Goal: Task Accomplishment & Management: Complete application form

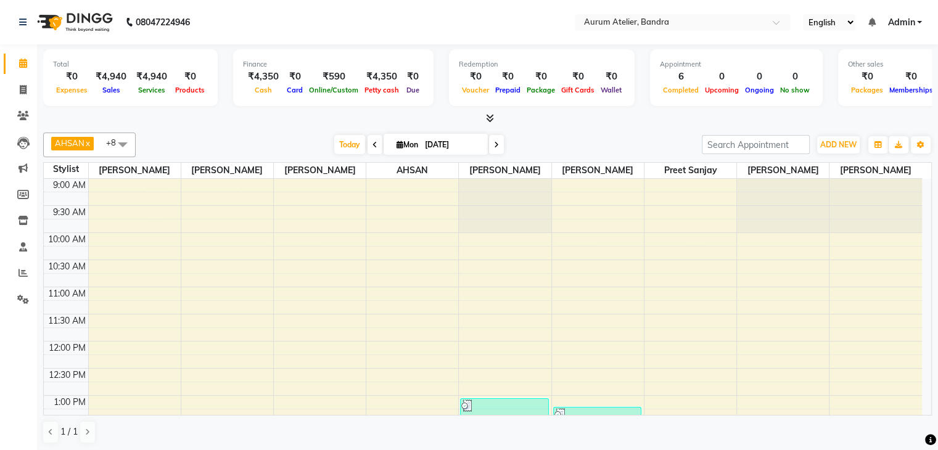
scroll to position [62, 0]
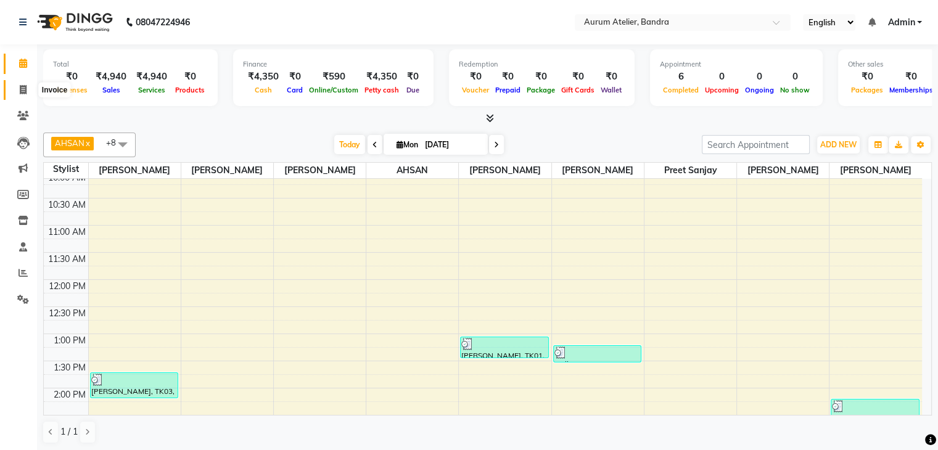
click at [22, 89] on icon at bounding box center [23, 89] width 7 height 9
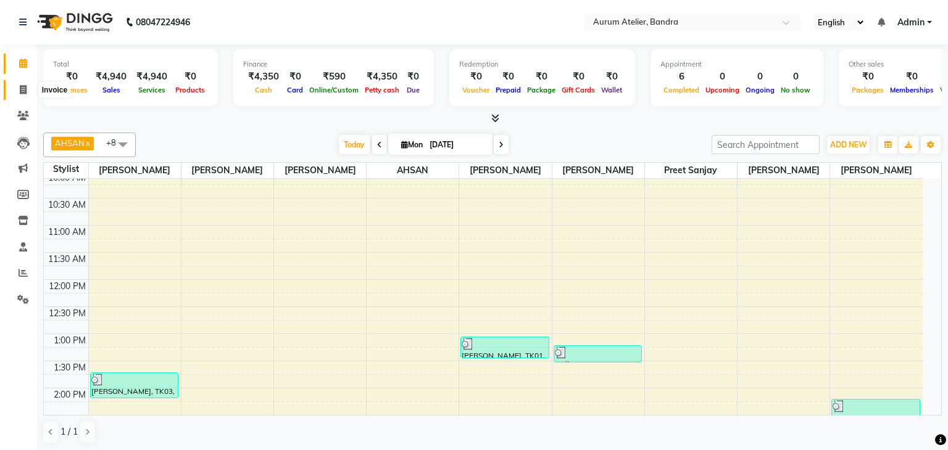
select select "7410"
select select "service"
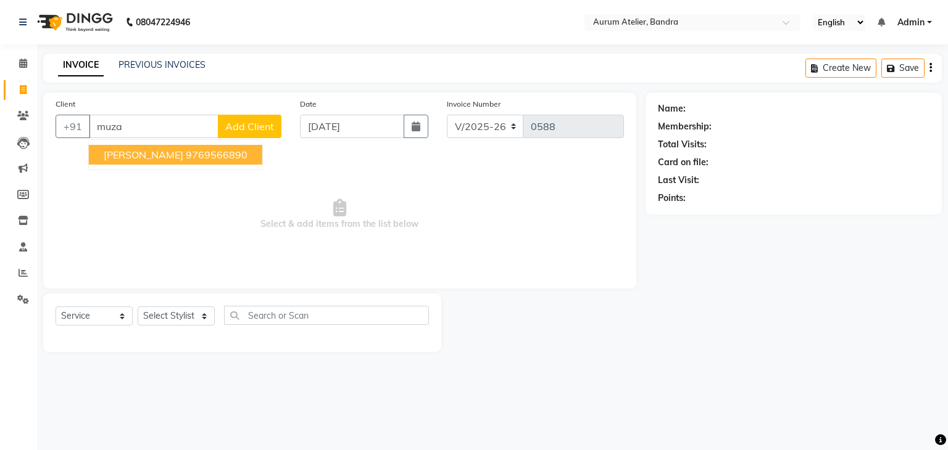
click at [193, 153] on ngb-highlight "9769566890" at bounding box center [217, 155] width 62 height 12
type input "9769566890"
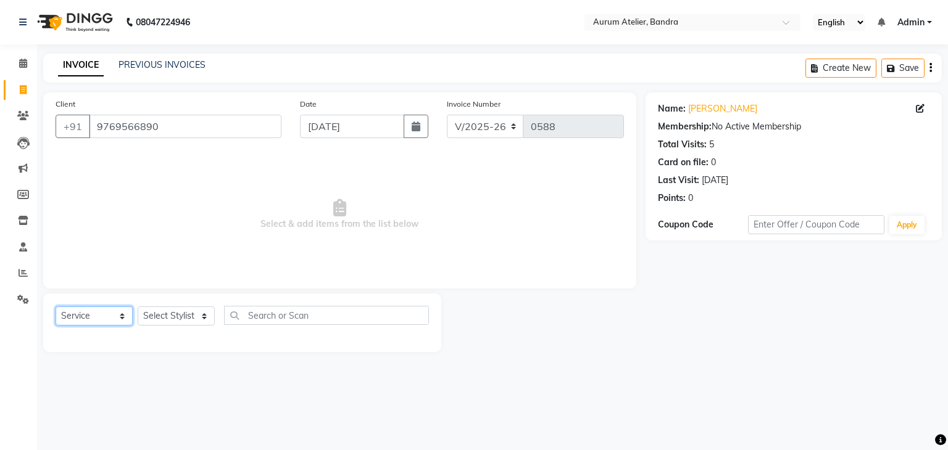
click at [96, 321] on select "Select Service Product Membership Package Voucher Prepaid Gift Card" at bounding box center [94, 316] width 77 height 19
select select "product"
click at [56, 307] on select "Select Service Product Membership Package Voucher Prepaid Gift Card" at bounding box center [94, 316] width 77 height 19
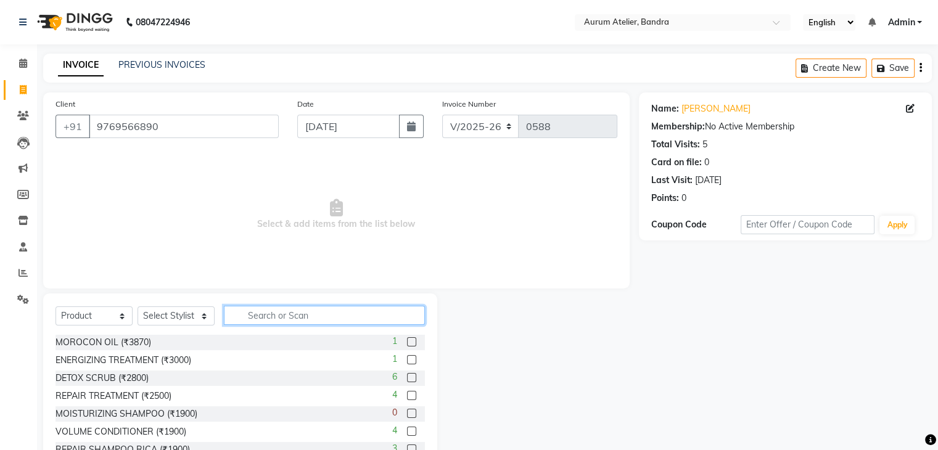
click at [286, 319] on input "text" at bounding box center [324, 315] width 201 height 19
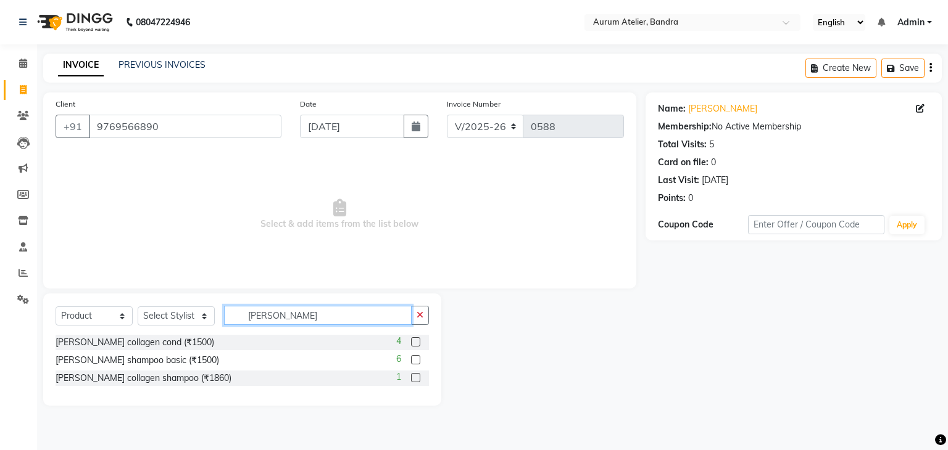
type input "[PERSON_NAME]"
click at [414, 378] on label at bounding box center [415, 377] width 9 height 9
click at [414, 378] on input "checkbox" at bounding box center [415, 379] width 8 height 8
checkbox input "false"
click at [417, 342] on label at bounding box center [415, 342] width 9 height 9
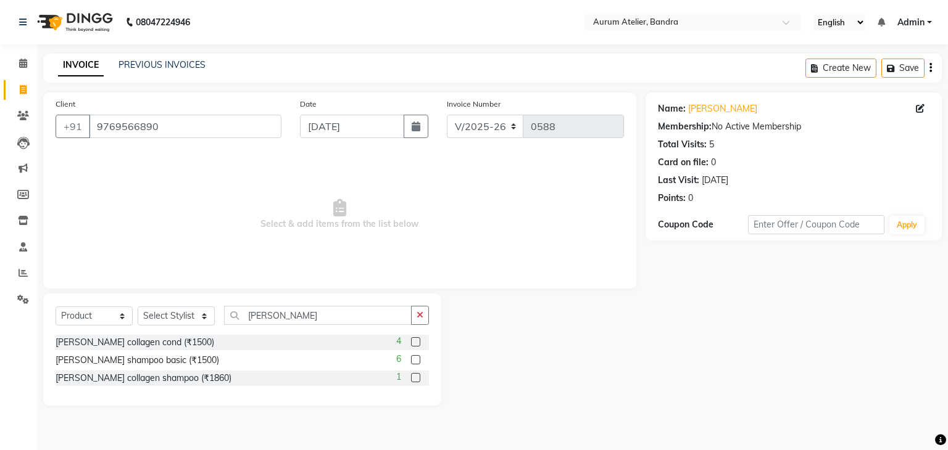
click at [417, 342] on input "checkbox" at bounding box center [415, 343] width 8 height 8
checkbox input "false"
click at [415, 377] on label at bounding box center [415, 377] width 9 height 9
click at [415, 377] on input "checkbox" at bounding box center [415, 379] width 8 height 8
click at [415, 377] on label at bounding box center [415, 377] width 9 height 9
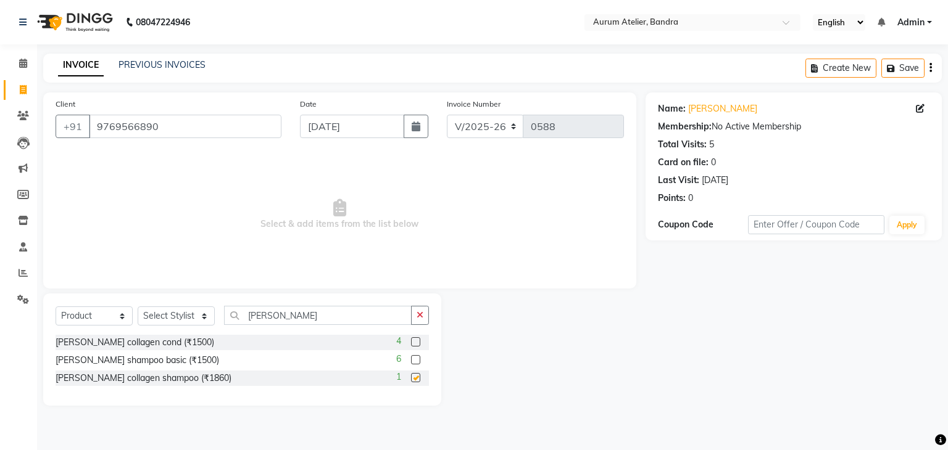
click at [415, 377] on input "checkbox" at bounding box center [415, 379] width 8 height 8
click at [415, 377] on label at bounding box center [415, 377] width 9 height 9
click at [415, 377] on input "checkbox" at bounding box center [415, 379] width 8 height 8
checkbox input "false"
click at [180, 319] on select "Select Stylist [PERSON_NAME] chariya [PERSON_NAME] [PERSON_NAME] [PERSON_NAME] …" at bounding box center [176, 316] width 77 height 19
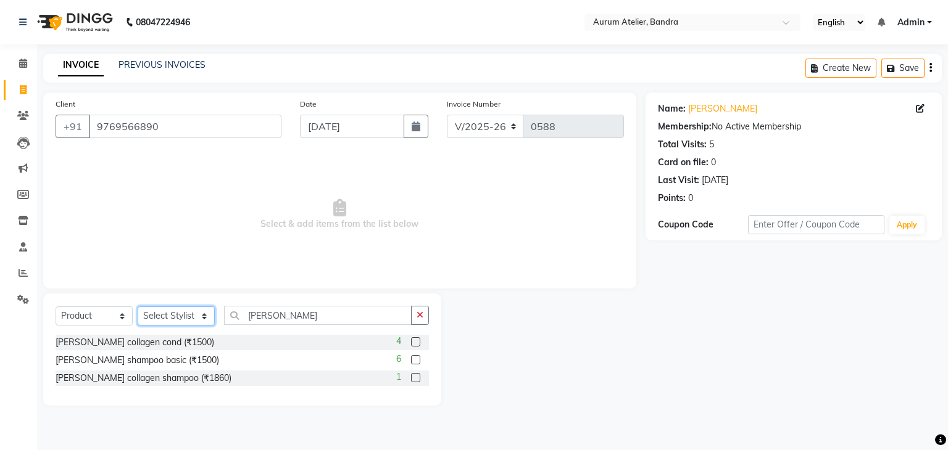
select select "66081"
click at [418, 380] on label at bounding box center [415, 377] width 9 height 9
click at [418, 380] on input "checkbox" at bounding box center [415, 379] width 8 height 8
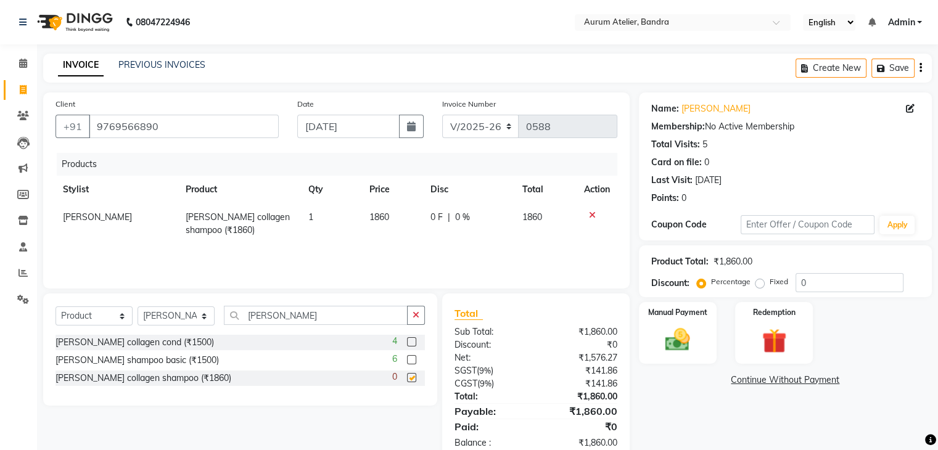
checkbox input "false"
click at [410, 347] on label at bounding box center [411, 342] width 9 height 9
click at [410, 347] on input "checkbox" at bounding box center [411, 343] width 8 height 8
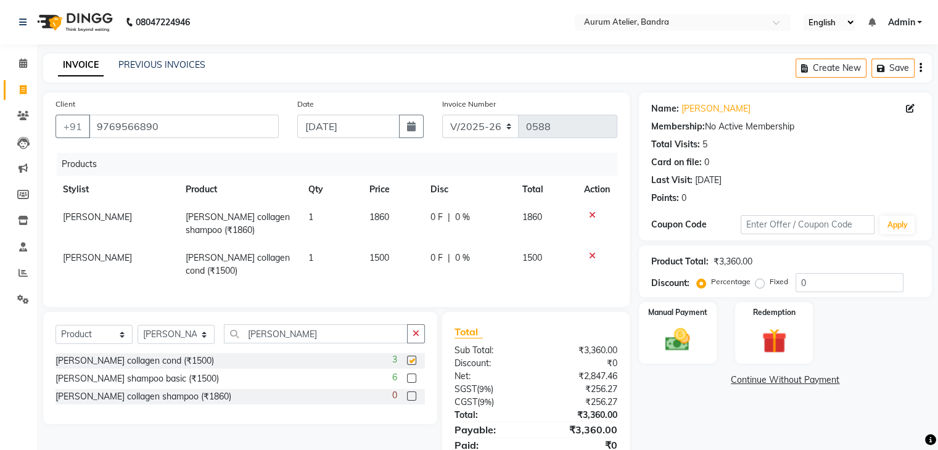
checkbox input "false"
click at [84, 344] on select "Select Service Product Membership Package Voucher Prepaid Gift Card" at bounding box center [94, 334] width 77 height 19
select select "service"
click at [56, 336] on select "Select Service Product Membership Package Voucher Prepaid Gift Card" at bounding box center [94, 334] width 77 height 19
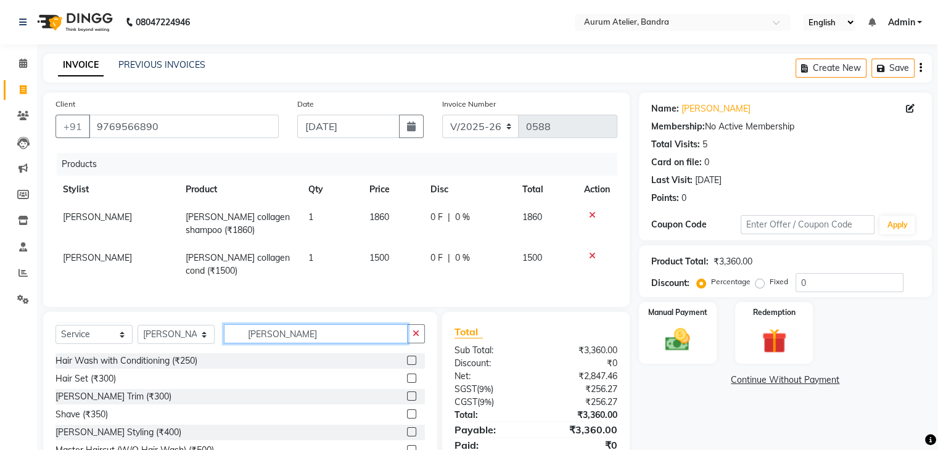
click at [286, 344] on input "[PERSON_NAME]" at bounding box center [316, 334] width 184 height 19
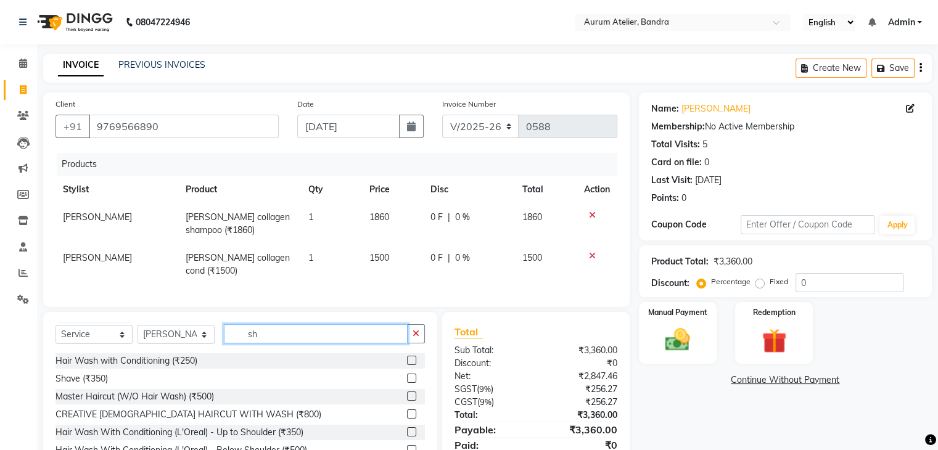
type input "s"
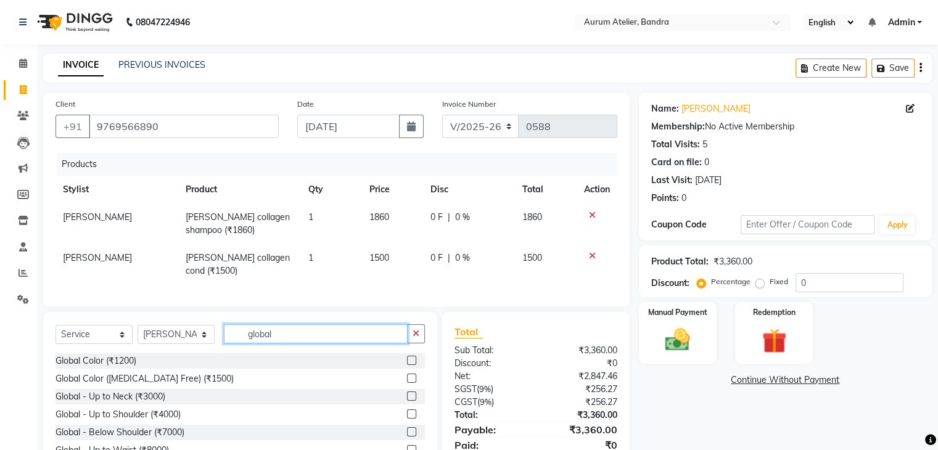
scroll to position [62, 0]
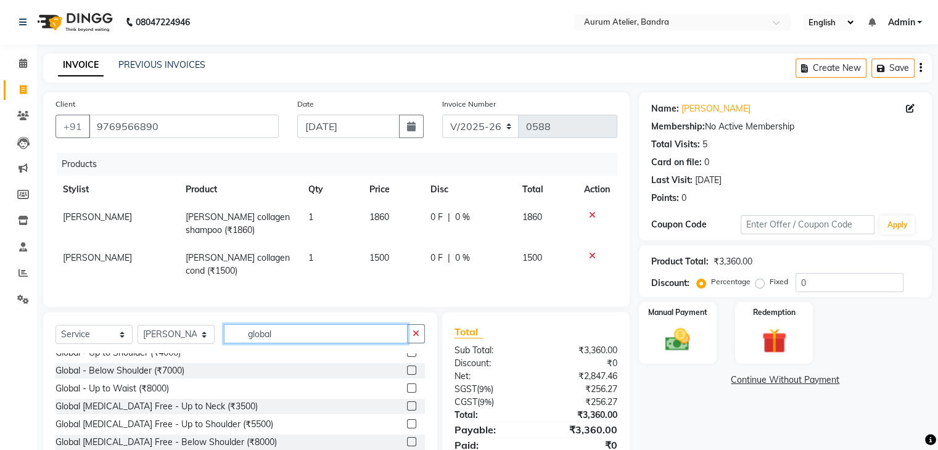
type input "global"
click at [407, 375] on label at bounding box center [411, 370] width 9 height 9
click at [407, 375] on input "checkbox" at bounding box center [411, 371] width 8 height 8
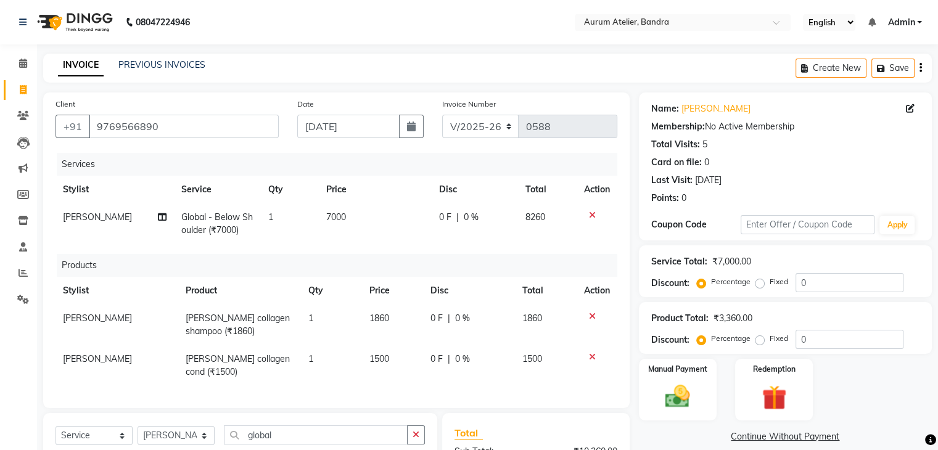
checkbox input "false"
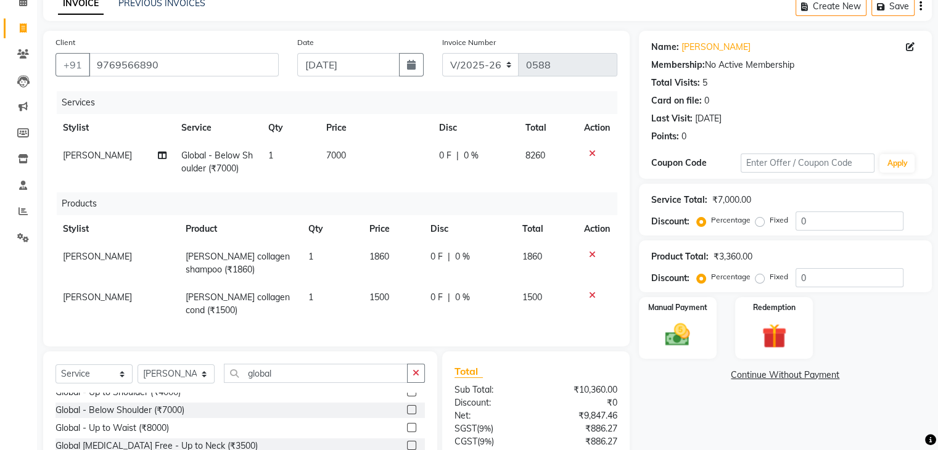
scroll to position [123, 0]
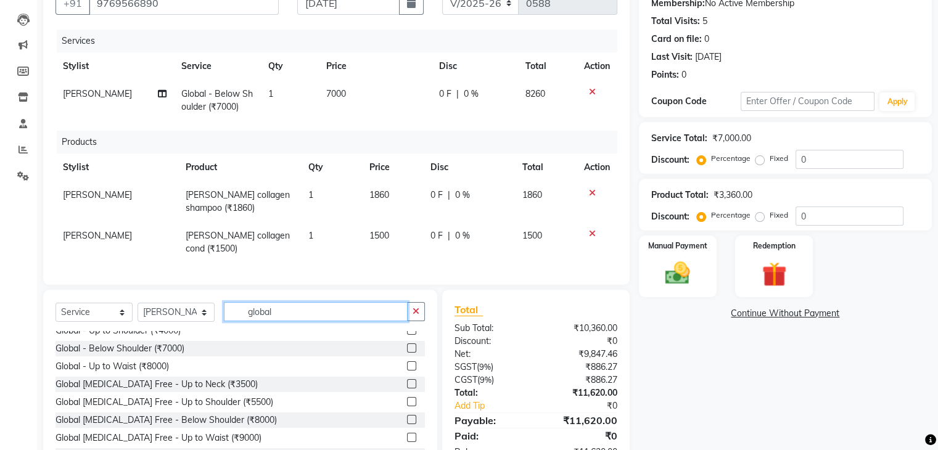
click at [335, 318] on input "global" at bounding box center [316, 311] width 184 height 19
type input "g"
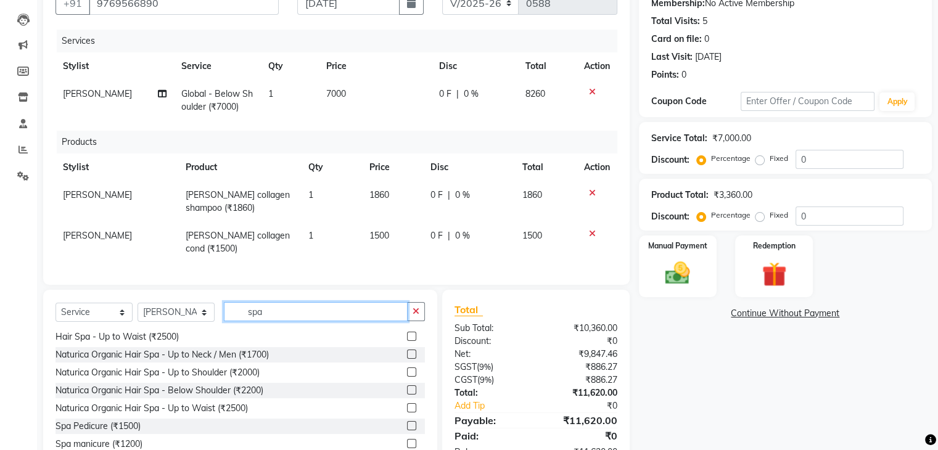
scroll to position [173, 0]
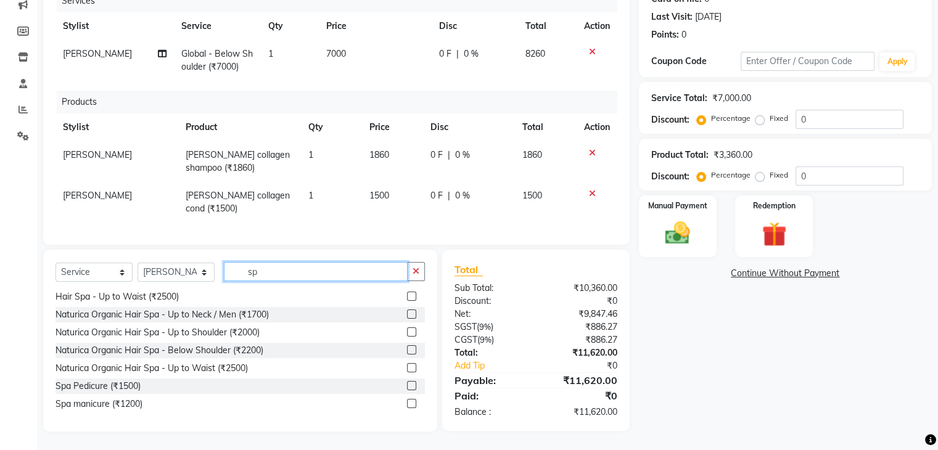
type input "s"
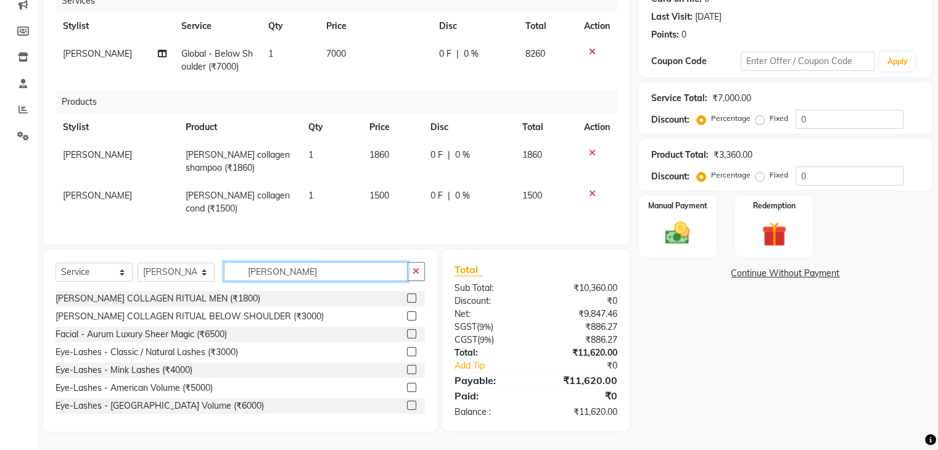
scroll to position [173, 0]
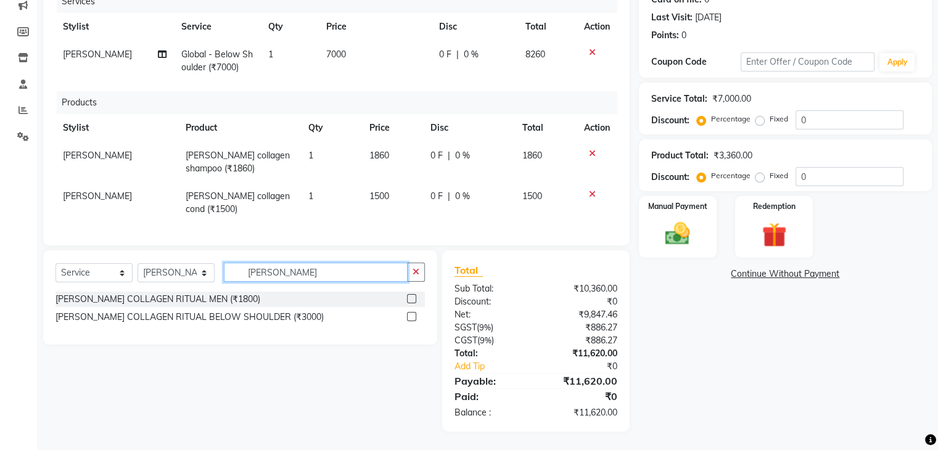
type input "[PERSON_NAME]"
click at [410, 316] on label at bounding box center [411, 316] width 9 height 9
click at [410, 316] on input "checkbox" at bounding box center [411, 317] width 8 height 8
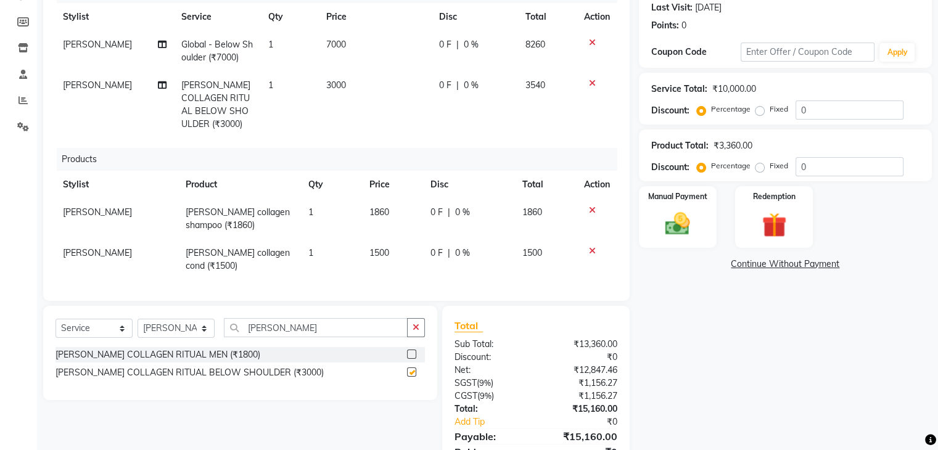
checkbox input "false"
click at [357, 85] on td "3000" at bounding box center [375, 105] width 113 height 67
select select "66081"
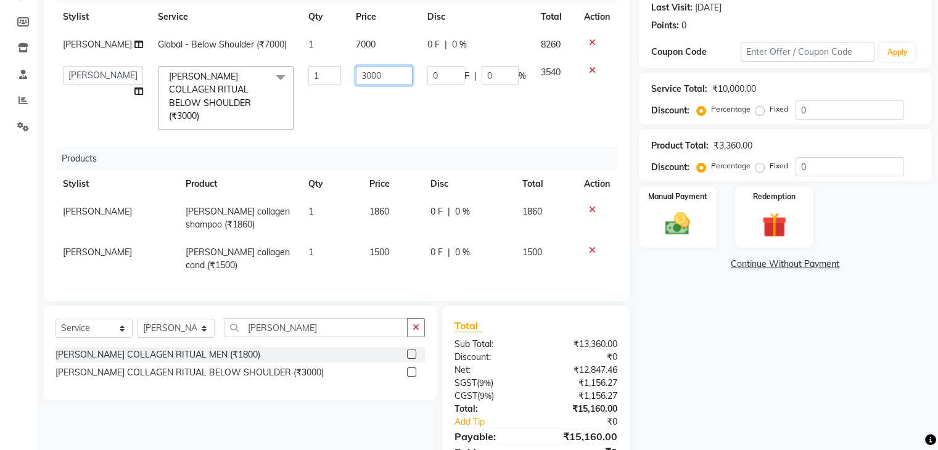
click at [373, 85] on input "3000" at bounding box center [384, 75] width 57 height 19
type input "3"
type input "2000"
click at [349, 336] on input "[PERSON_NAME]" at bounding box center [316, 327] width 184 height 19
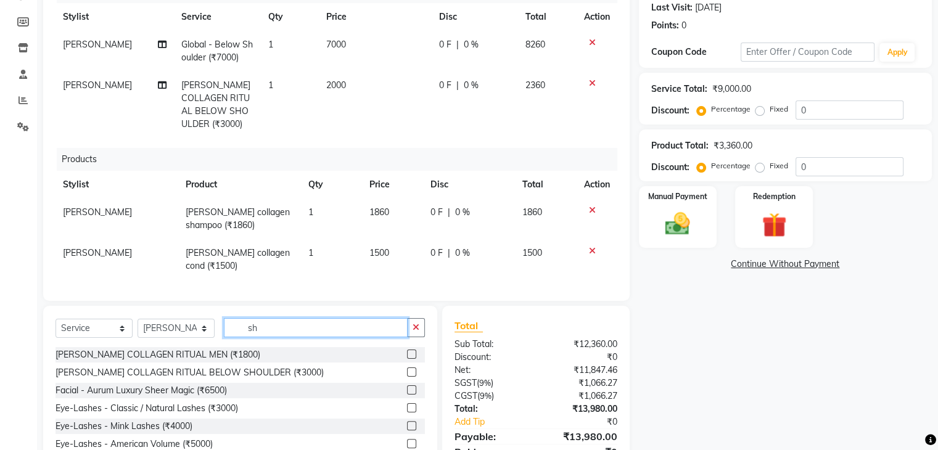
type input "s"
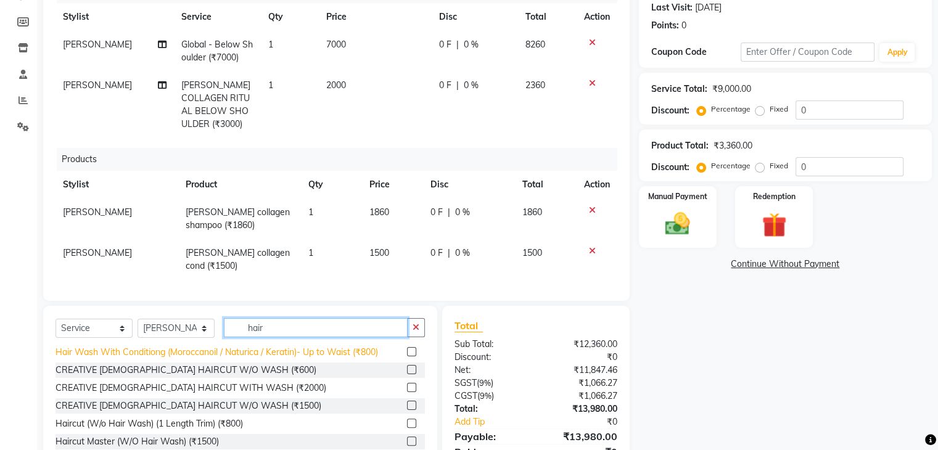
scroll to position [185, 0]
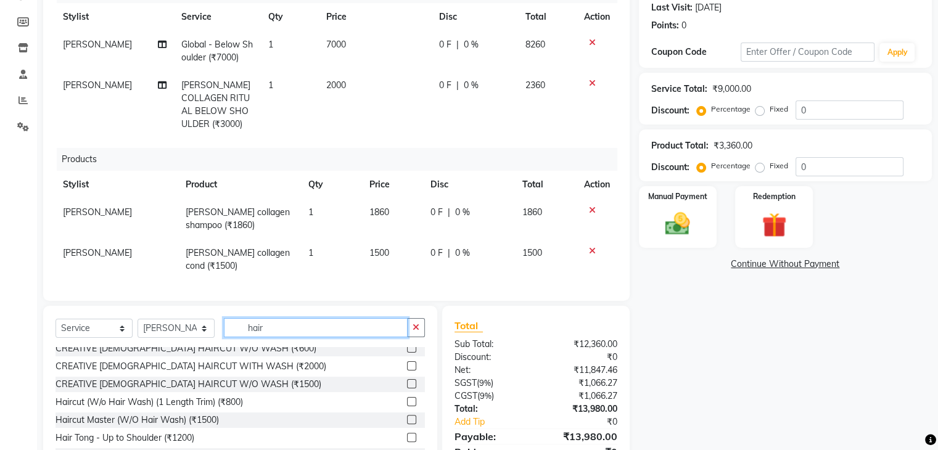
type input "hair"
click at [407, 389] on label at bounding box center [411, 383] width 9 height 9
click at [407, 389] on input "checkbox" at bounding box center [411, 385] width 8 height 8
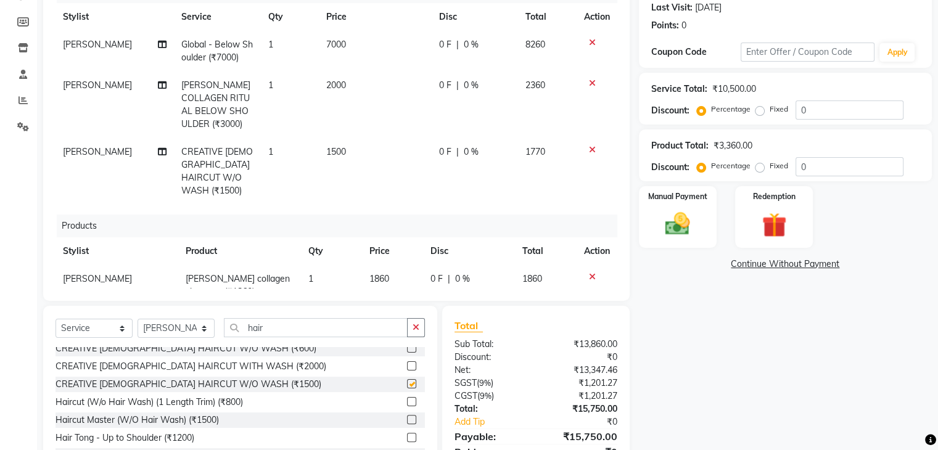
checkbox input "false"
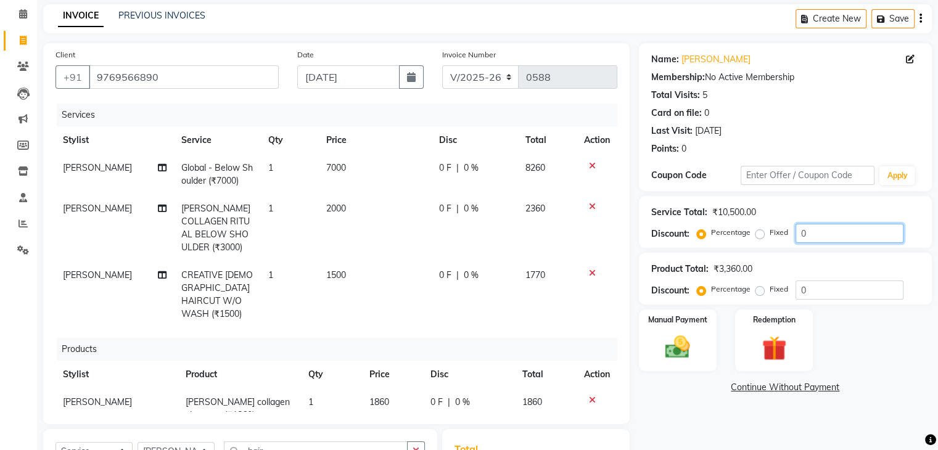
click at [814, 233] on input "0" at bounding box center [850, 233] width 108 height 19
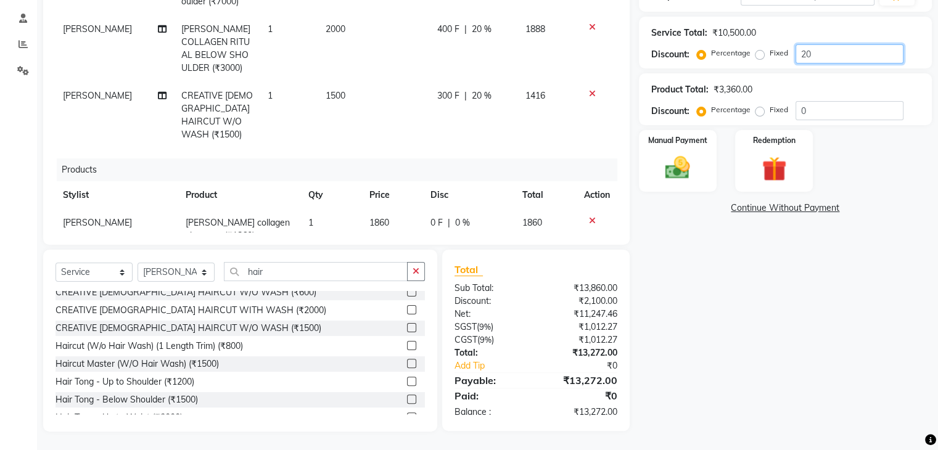
scroll to position [44, 0]
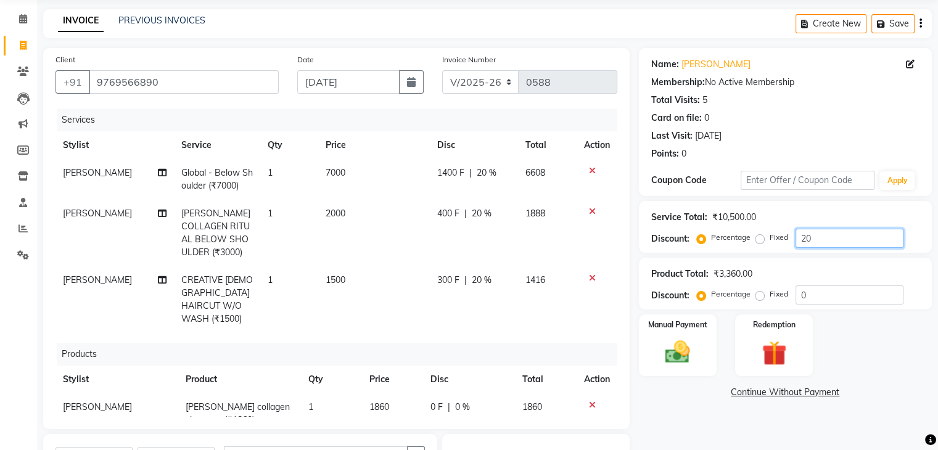
type input "20"
click at [920, 23] on icon "button" at bounding box center [921, 23] width 2 height 1
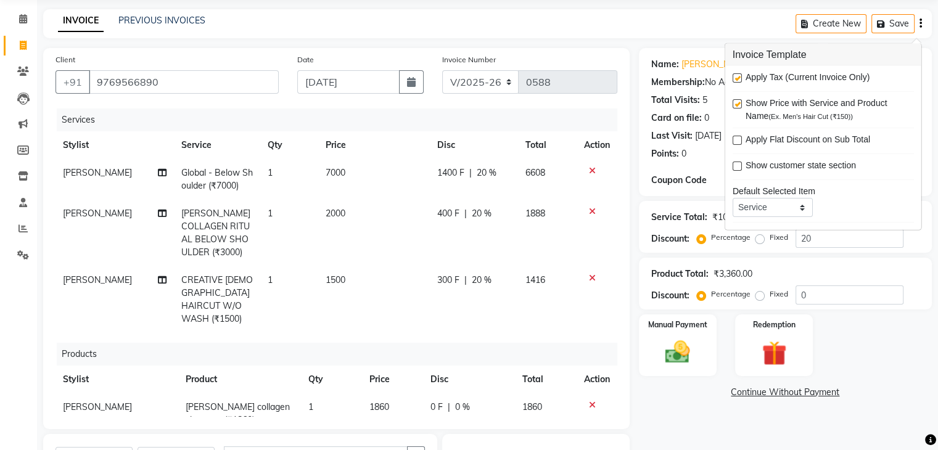
click at [735, 78] on label at bounding box center [737, 77] width 9 height 9
click at [735, 78] on input "checkbox" at bounding box center [737, 79] width 8 height 8
checkbox input "false"
click at [499, 75] on select "C/2025-26 V/2025 V/2025-26" at bounding box center [480, 81] width 77 height 23
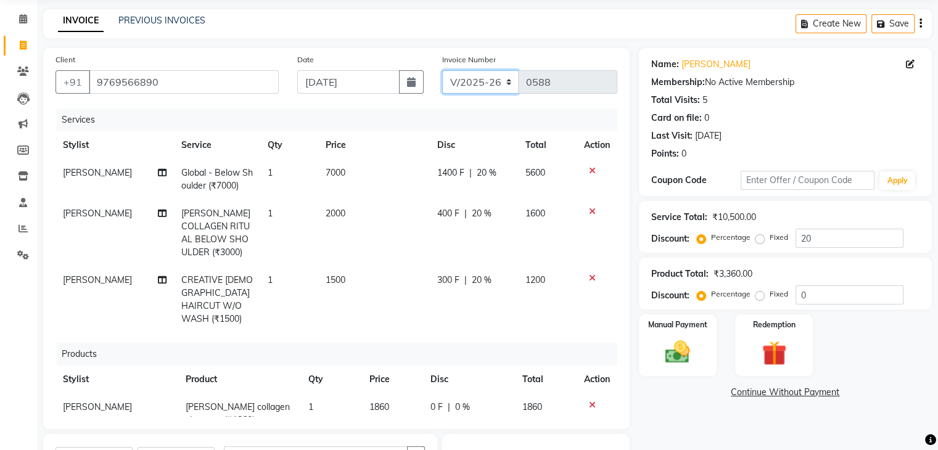
select select "7590"
click at [442, 70] on select "C/2025-26 V/2025 V/2025-26" at bounding box center [480, 81] width 77 height 23
type input "1275"
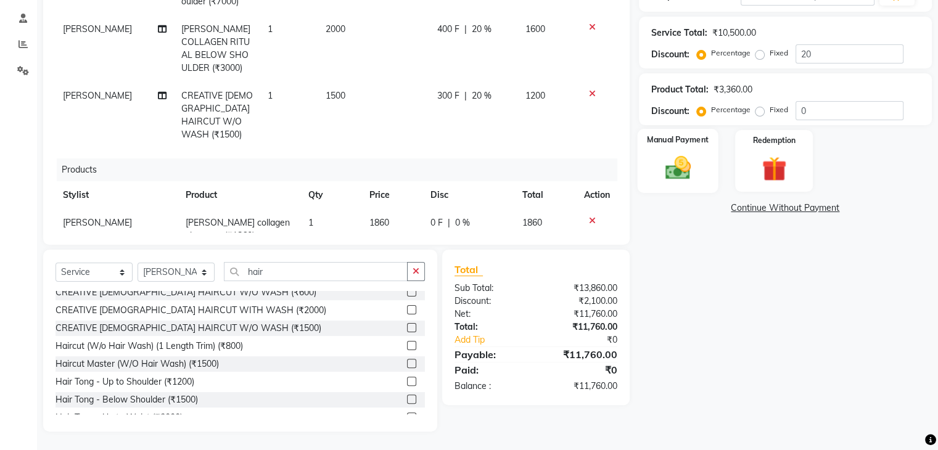
click at [706, 159] on div "Manual Payment" at bounding box center [677, 161] width 81 height 64
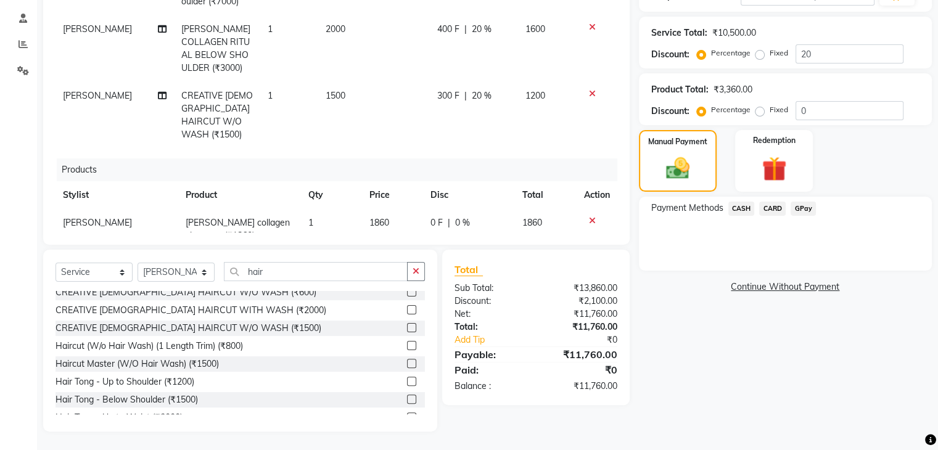
click at [740, 207] on span "CASH" at bounding box center [742, 209] width 27 height 14
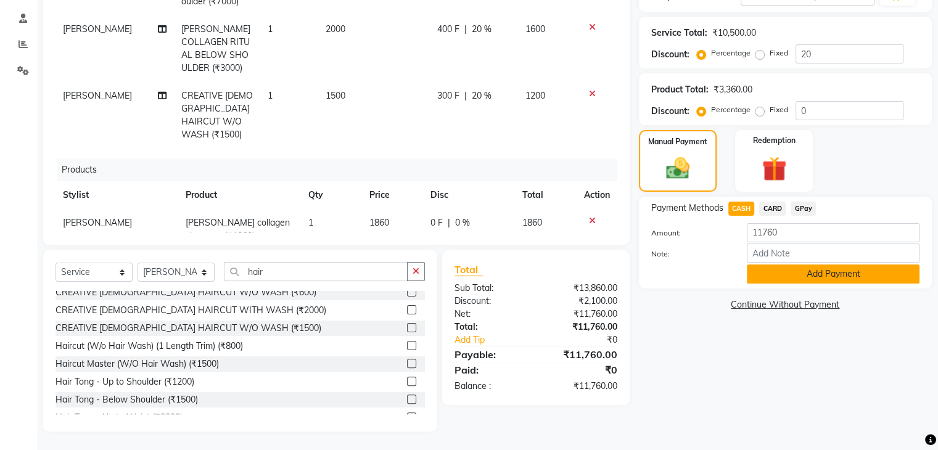
click at [768, 274] on button "Add Payment" at bounding box center [833, 274] width 173 height 19
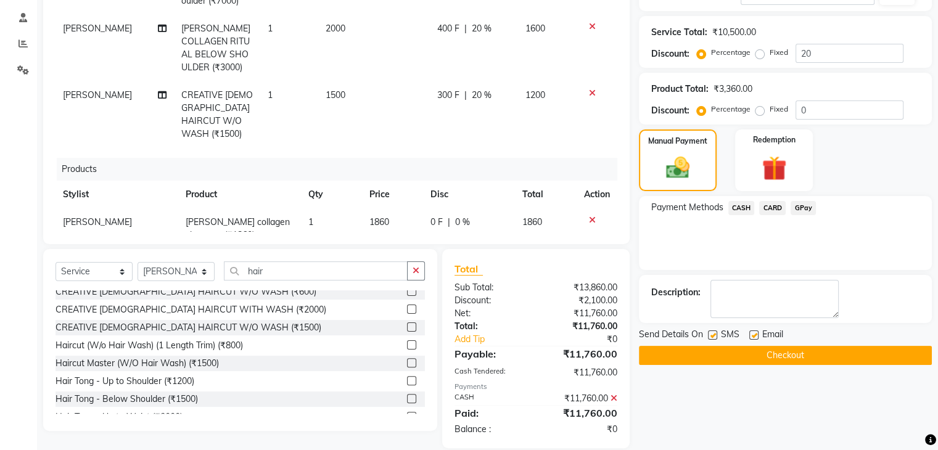
scroll to position [247, 0]
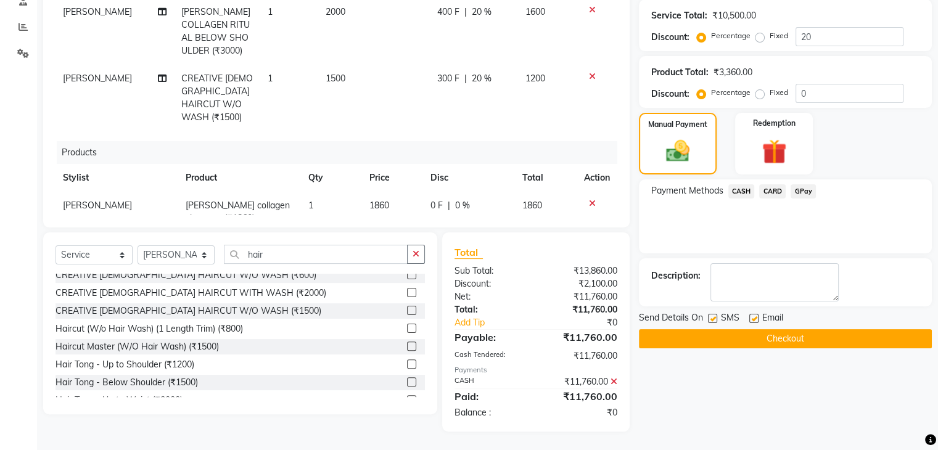
click at [755, 334] on button "Checkout" at bounding box center [785, 338] width 293 height 19
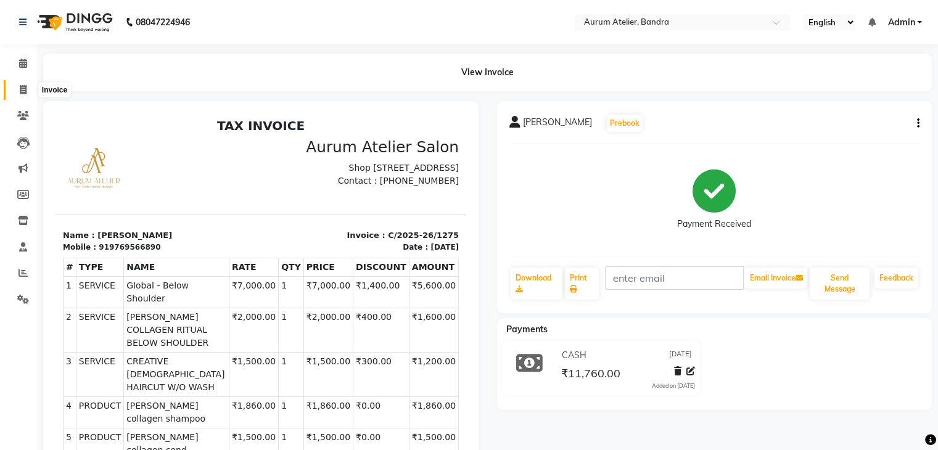
click at [26, 89] on icon at bounding box center [23, 89] width 7 height 9
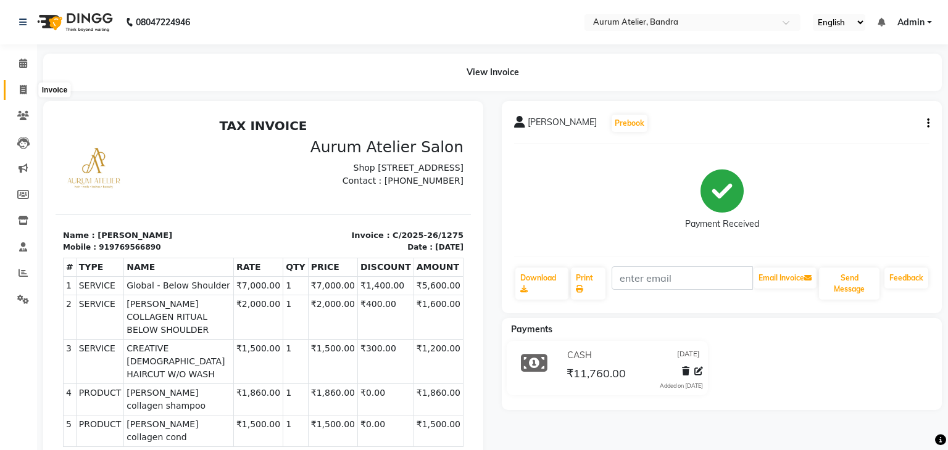
select select "7410"
select select "service"
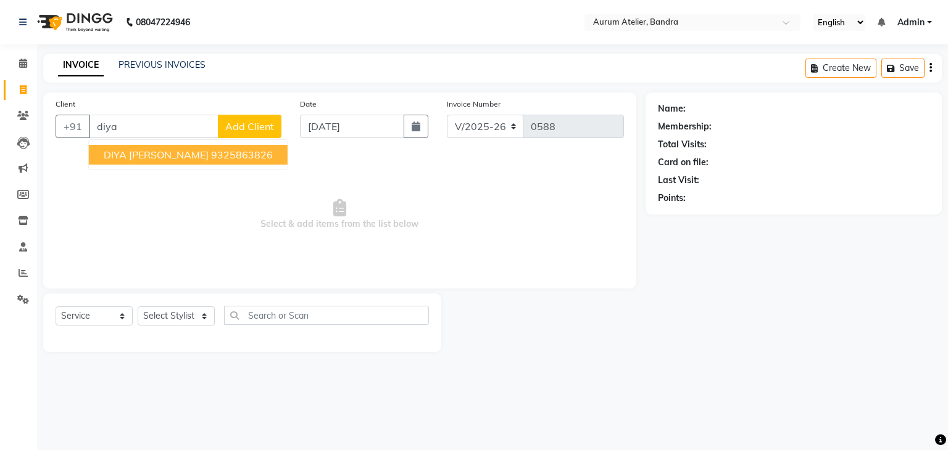
click at [176, 154] on span "DIYA [PERSON_NAME]" at bounding box center [156, 155] width 105 height 12
type input "9325863826"
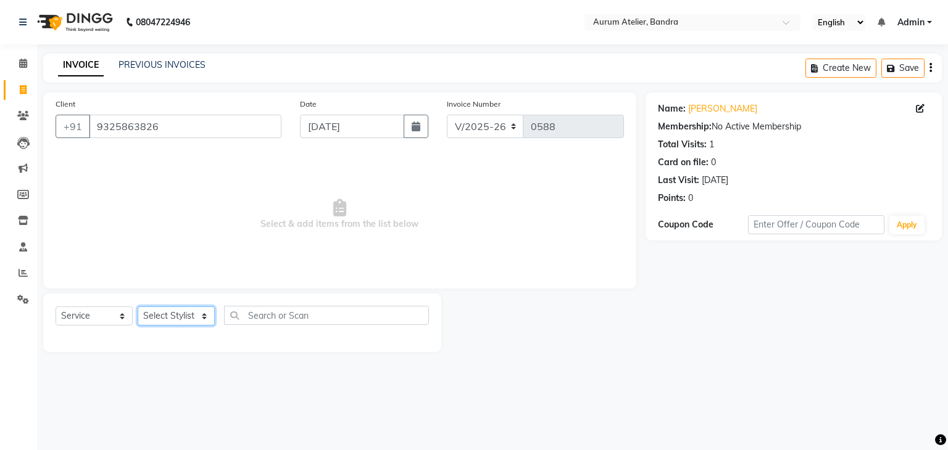
click at [168, 318] on select "Select Stylist [PERSON_NAME] chariya [PERSON_NAME] [PERSON_NAME] [PERSON_NAME] …" at bounding box center [176, 316] width 77 height 19
select select "66084"
click at [138, 307] on select "Select Stylist [PERSON_NAME] chariya [PERSON_NAME] [PERSON_NAME] [PERSON_NAME] …" at bounding box center [176, 316] width 77 height 19
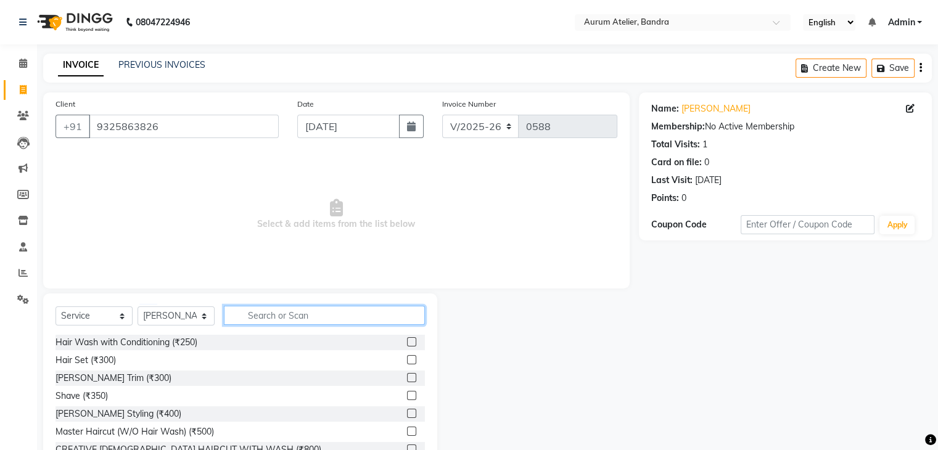
click at [296, 317] on input "text" at bounding box center [324, 315] width 201 height 19
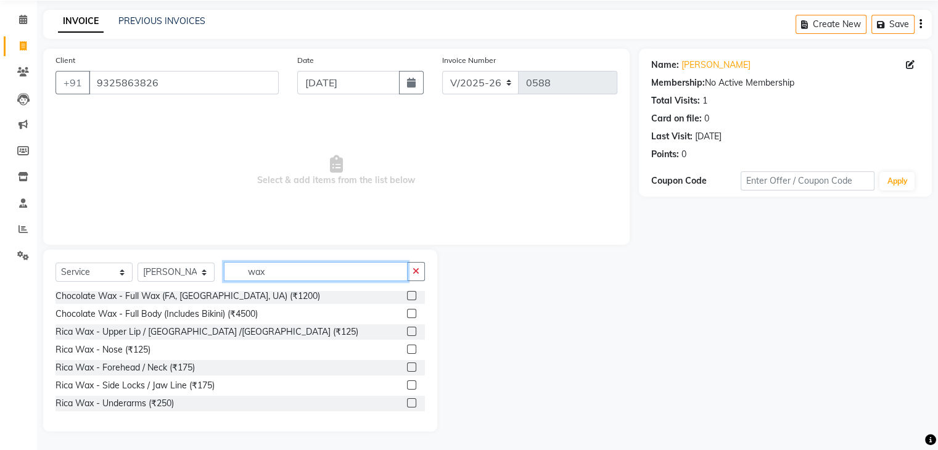
scroll to position [494, 0]
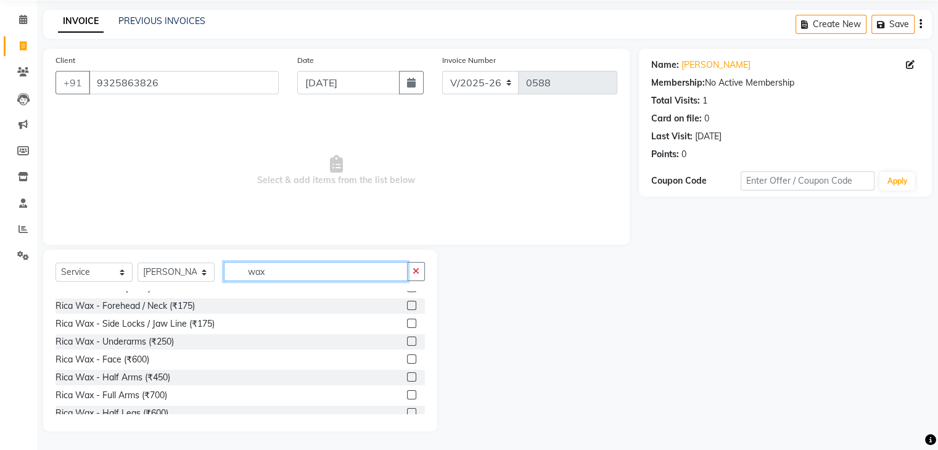
type input "wax"
click at [407, 398] on label at bounding box center [411, 395] width 9 height 9
click at [407, 398] on input "checkbox" at bounding box center [411, 396] width 8 height 8
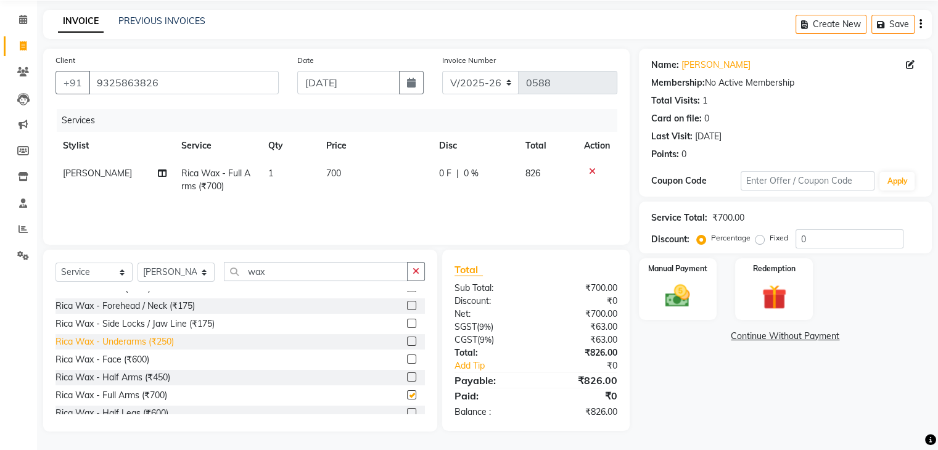
checkbox input "false"
click at [407, 341] on label at bounding box center [411, 341] width 9 height 9
click at [407, 341] on input "checkbox" at bounding box center [411, 342] width 8 height 8
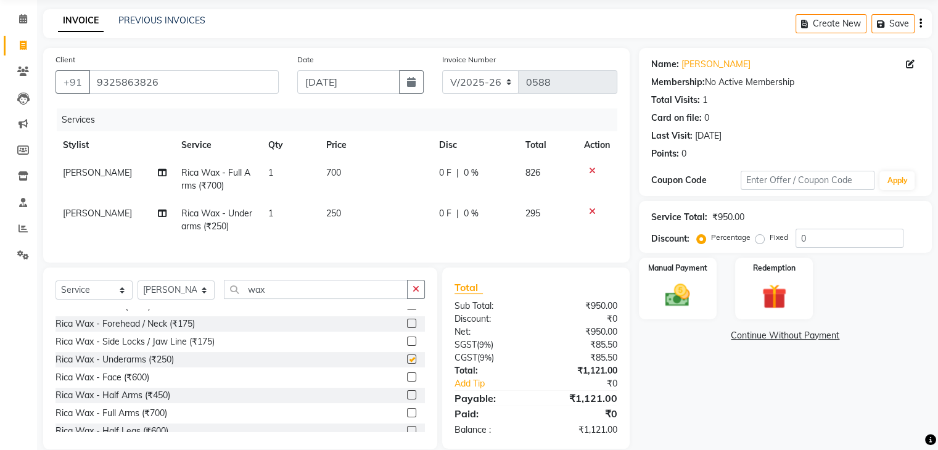
checkbox input "false"
click at [184, 300] on select "Select Stylist [PERSON_NAME] chariya [PERSON_NAME] [PERSON_NAME] [PERSON_NAME] …" at bounding box center [176, 290] width 77 height 19
select select "73211"
click at [138, 291] on select "Select Stylist [PERSON_NAME] chariya [PERSON_NAME] [PERSON_NAME] [PERSON_NAME] …" at bounding box center [176, 290] width 77 height 19
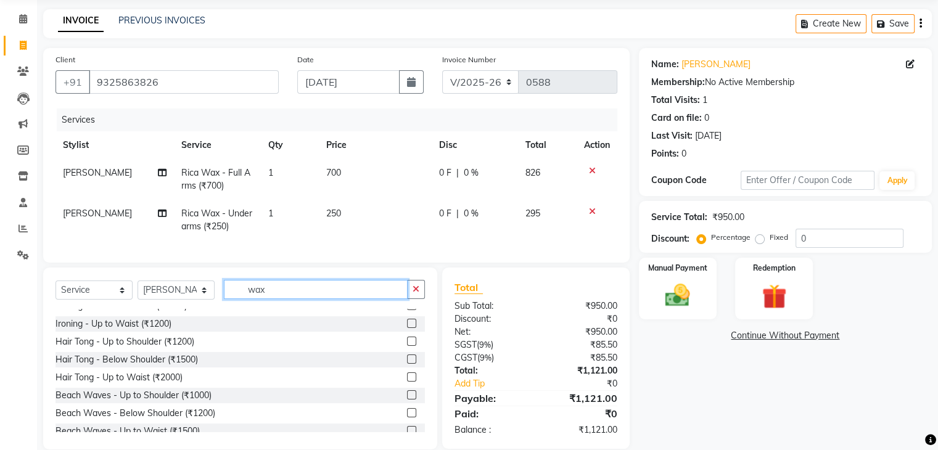
click at [275, 297] on input "wax" at bounding box center [316, 289] width 184 height 19
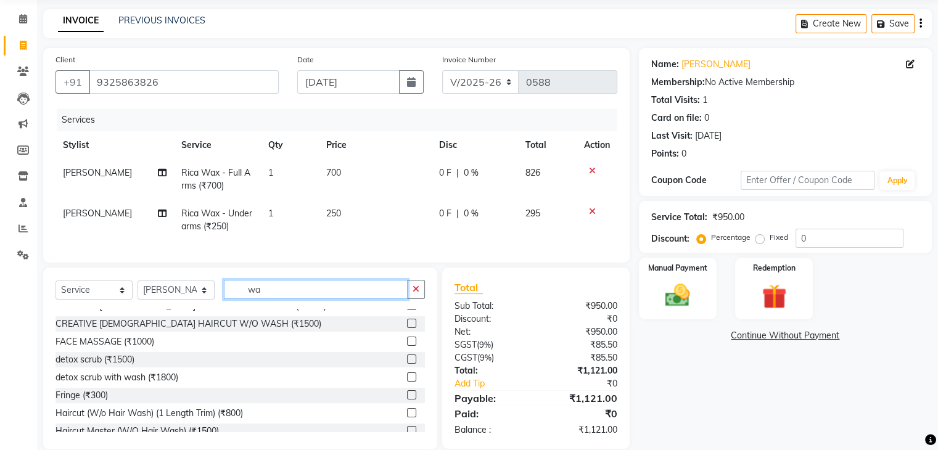
type input "w"
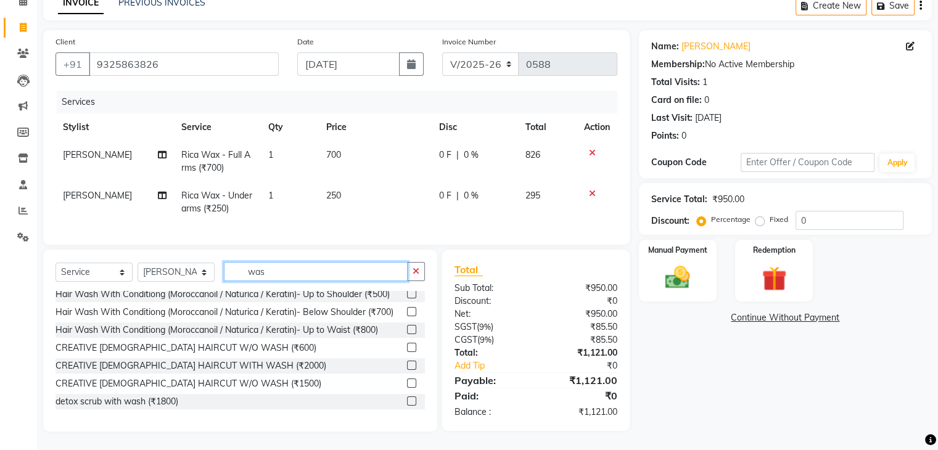
scroll to position [0, 0]
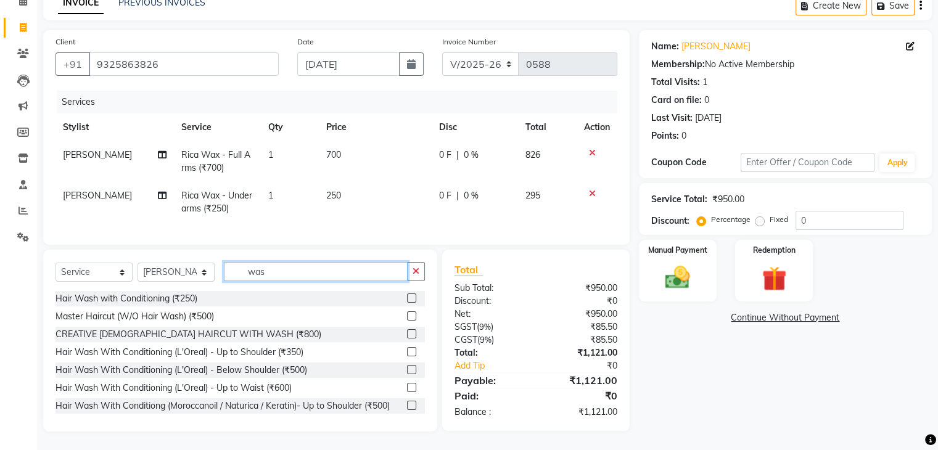
type input "was"
click at [407, 370] on label at bounding box center [411, 369] width 9 height 9
click at [407, 370] on input "checkbox" at bounding box center [411, 371] width 8 height 8
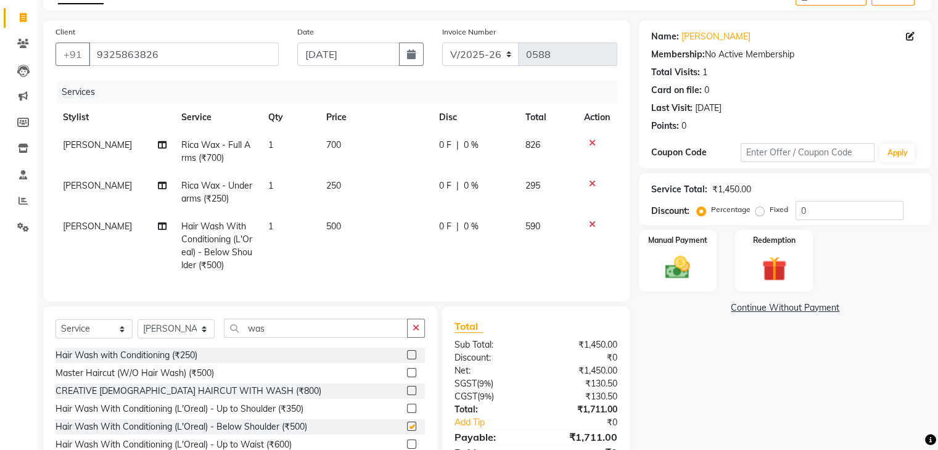
checkbox input "false"
click at [346, 338] on input "was" at bounding box center [316, 328] width 184 height 19
type input "w"
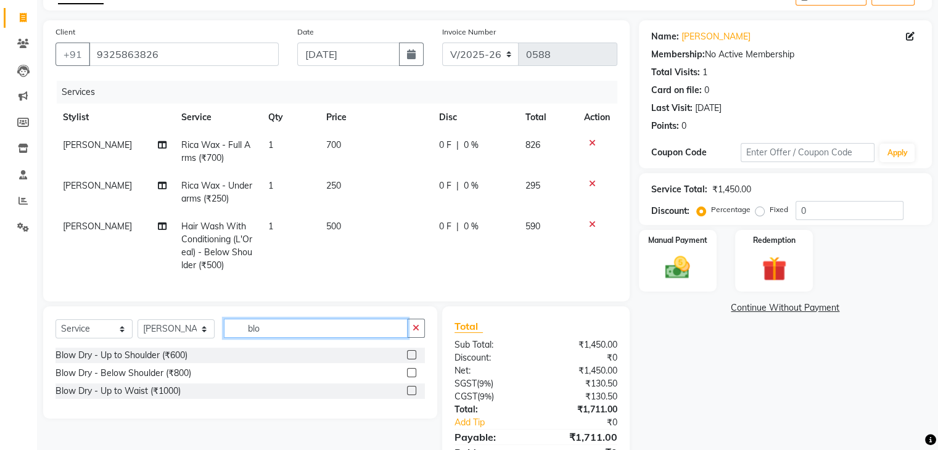
type input "blo"
click at [412, 360] on label at bounding box center [411, 354] width 9 height 9
click at [412, 360] on input "checkbox" at bounding box center [411, 356] width 8 height 8
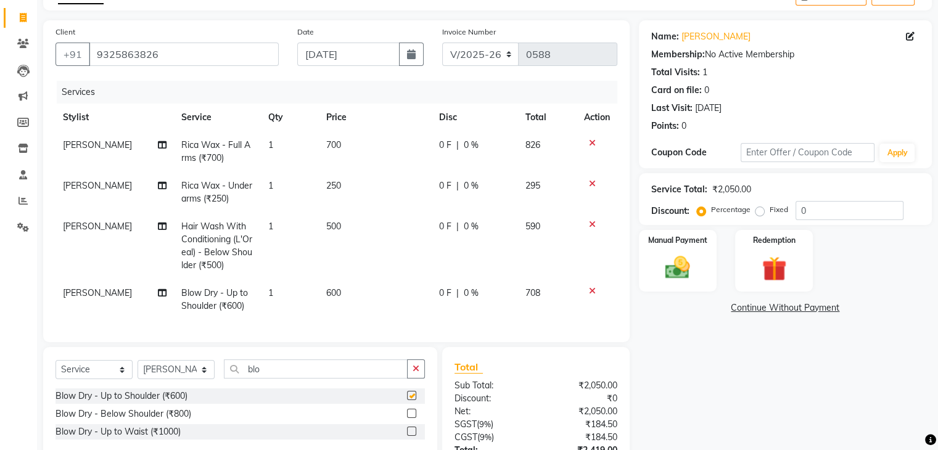
checkbox input "false"
click at [349, 293] on td "600" at bounding box center [375, 300] width 113 height 41
select select "73211"
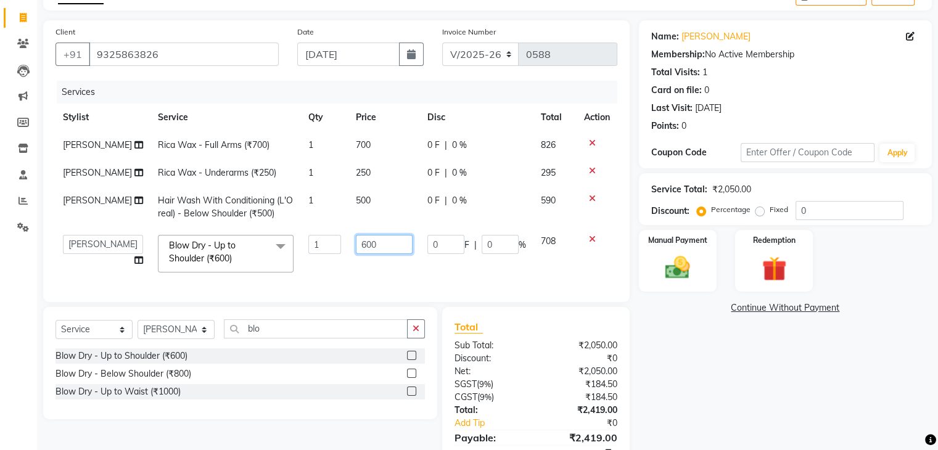
click at [378, 254] on input "600" at bounding box center [384, 244] width 57 height 19
type input "6"
type input "5"
type input "600"
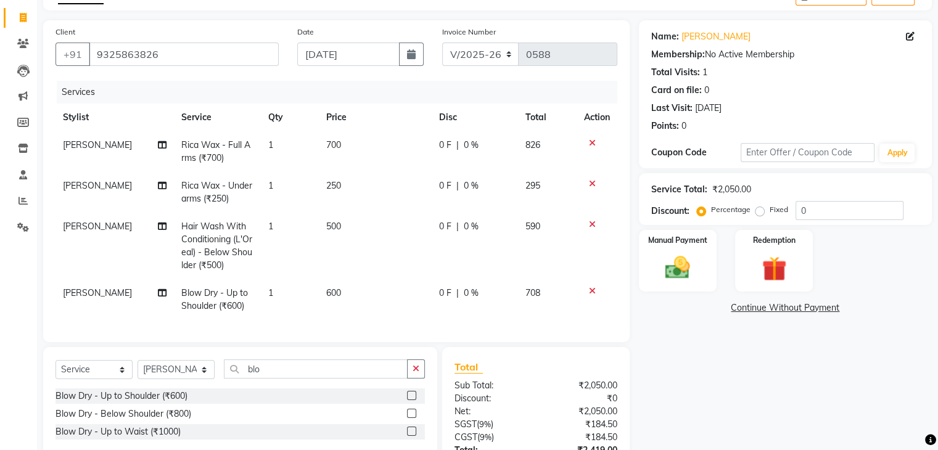
click at [366, 230] on td "500" at bounding box center [375, 246] width 113 height 67
select select "73211"
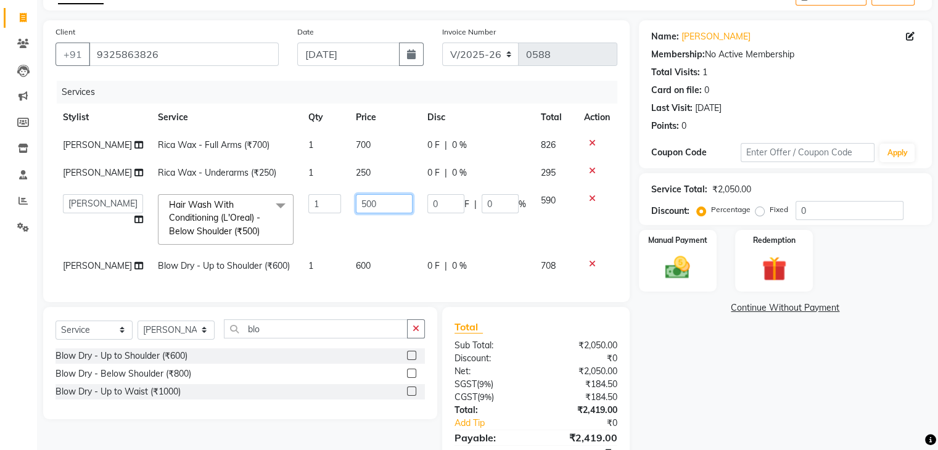
click at [389, 213] on input "500" at bounding box center [384, 203] width 57 height 19
type input "5"
type input "400"
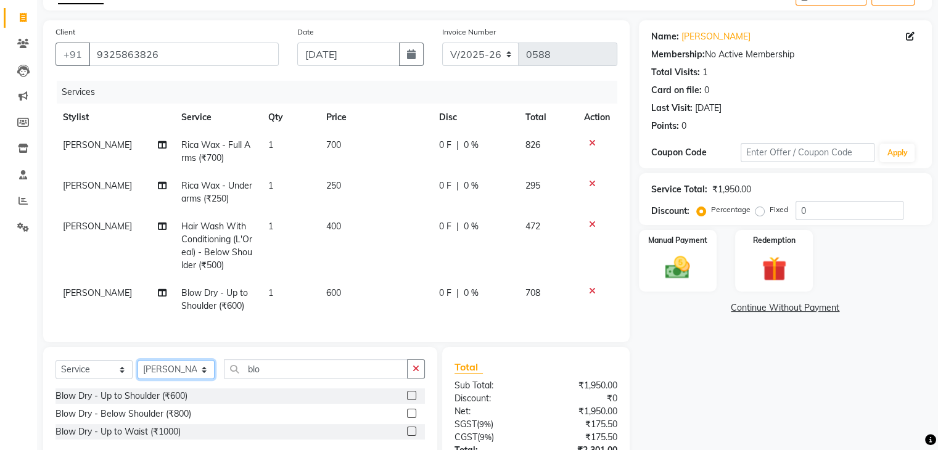
click at [151, 366] on div "Select Service Product Membership Package Voucher Prepaid Gift Card Select Styl…" at bounding box center [240, 403] width 394 height 112
select select "66080"
click at [138, 370] on select "Select Stylist [PERSON_NAME] chariya [PERSON_NAME] [PERSON_NAME] [PERSON_NAME] …" at bounding box center [176, 369] width 77 height 19
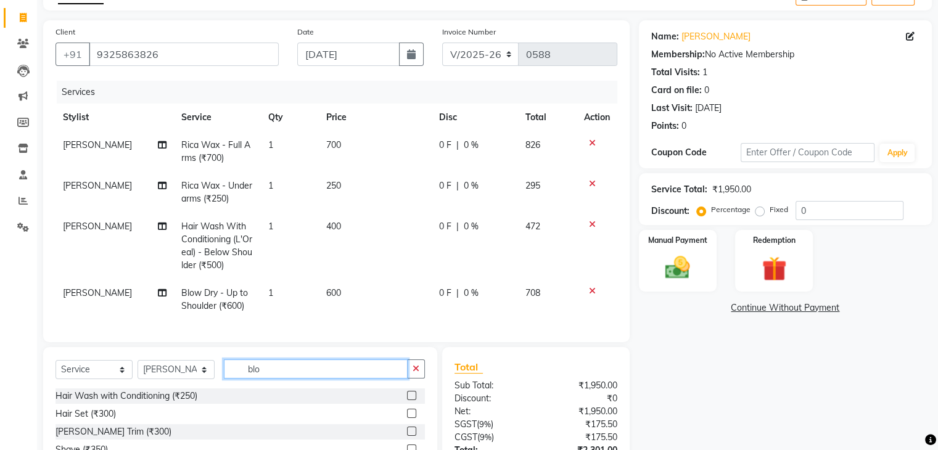
click at [289, 378] on input "blo" at bounding box center [316, 369] width 184 height 19
type input "b"
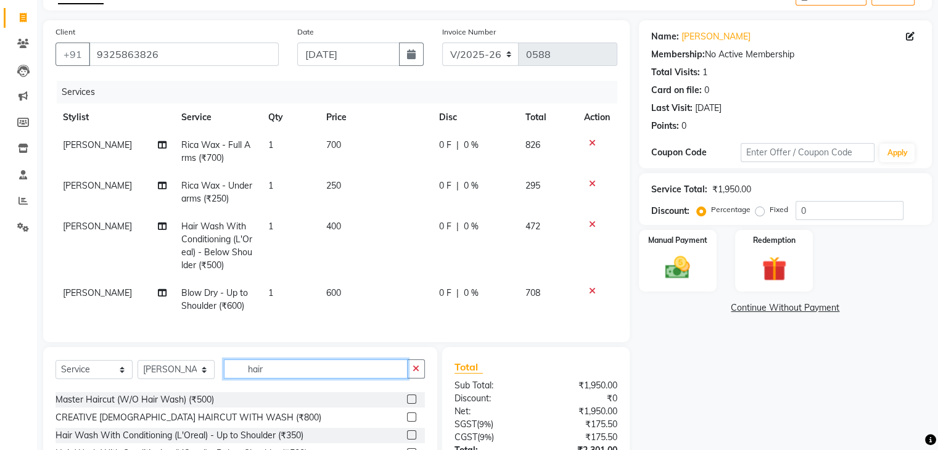
scroll to position [62, 0]
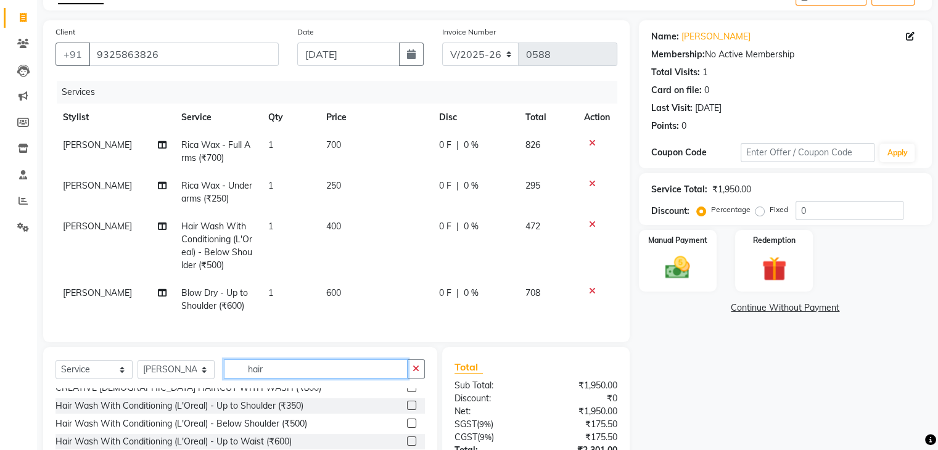
type input "hair"
click at [407, 428] on label at bounding box center [411, 423] width 9 height 9
click at [407, 428] on input "checkbox" at bounding box center [411, 424] width 8 height 8
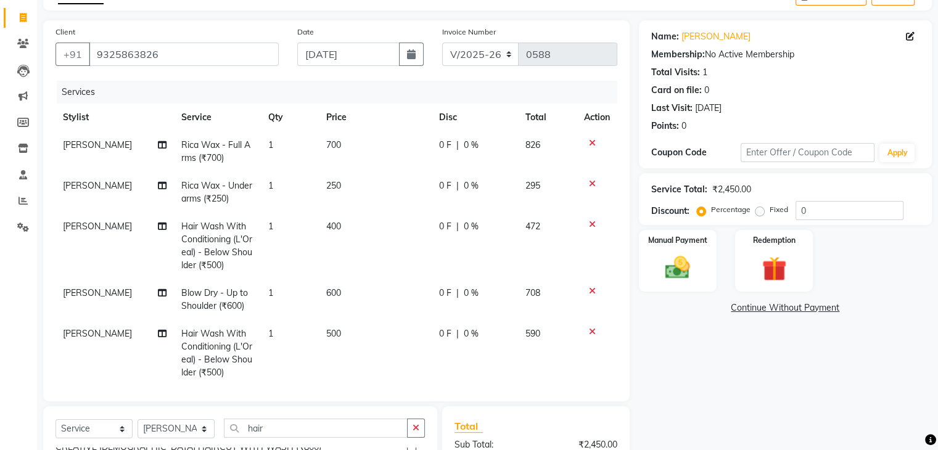
checkbox input "false"
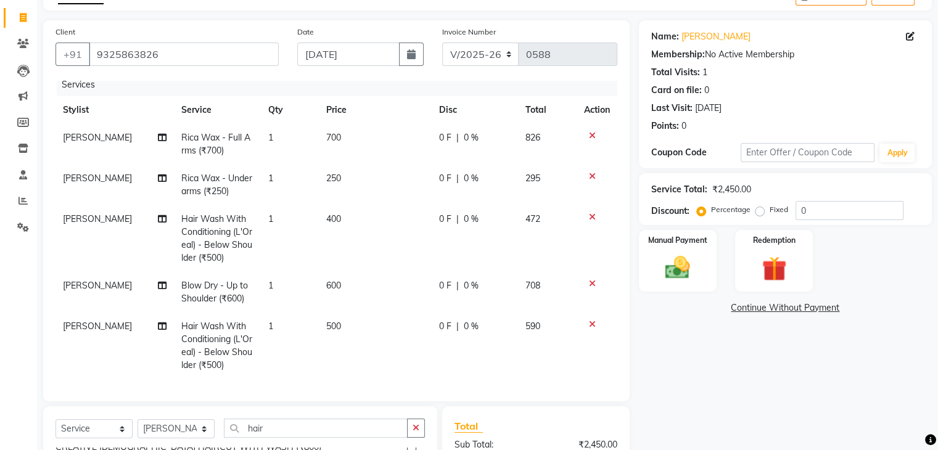
scroll to position [17, 0]
click at [336, 421] on input "hair" at bounding box center [316, 428] width 184 height 19
type input "h"
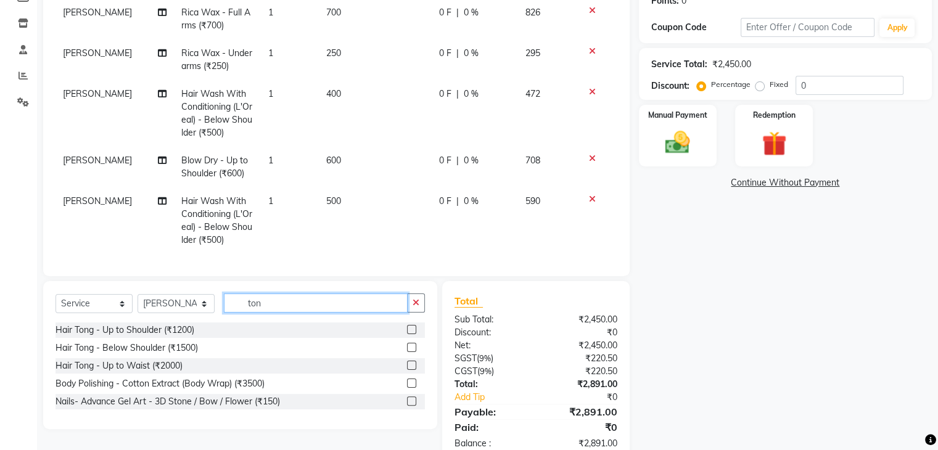
scroll to position [229, 0]
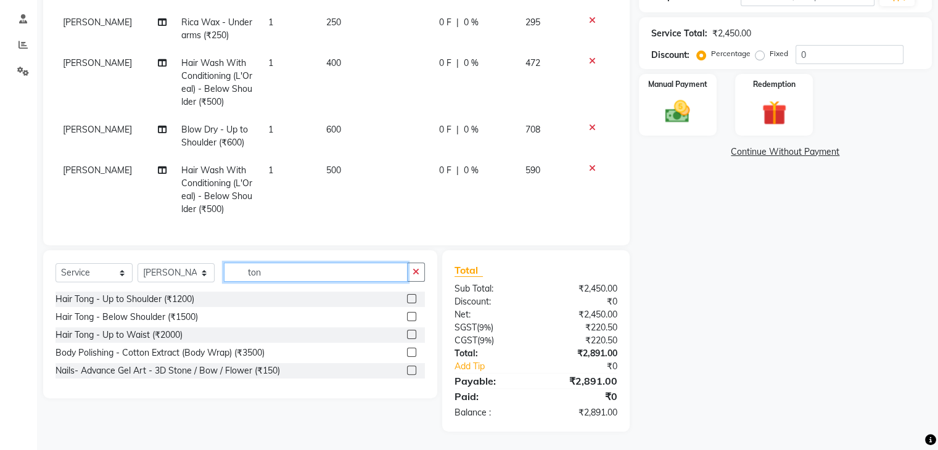
type input "ton"
click at [412, 299] on label at bounding box center [411, 298] width 9 height 9
click at [412, 299] on input "checkbox" at bounding box center [411, 300] width 8 height 8
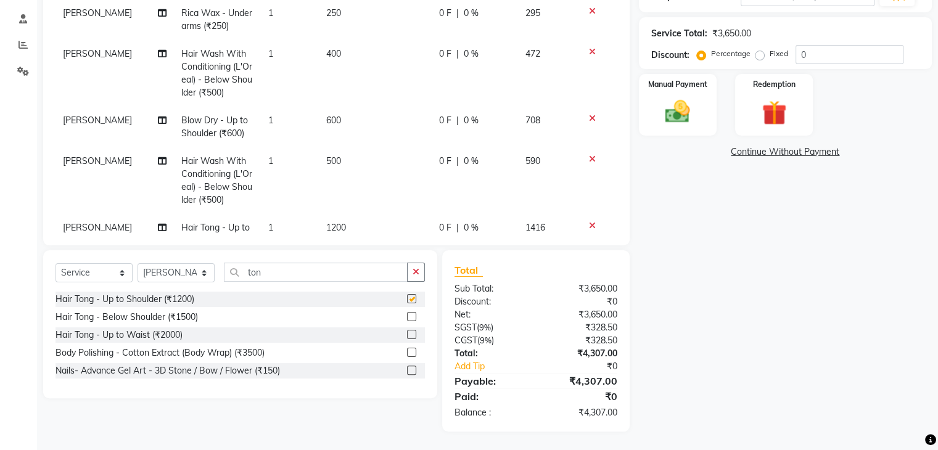
checkbox input "false"
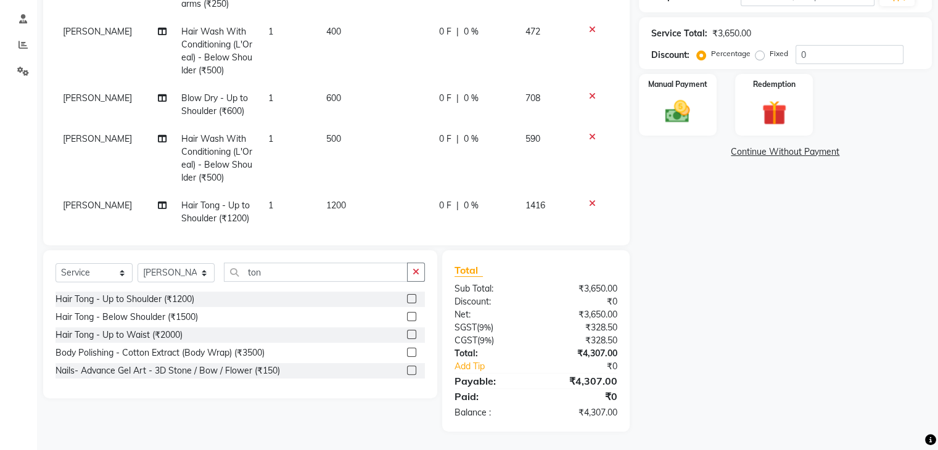
scroll to position [57, 0]
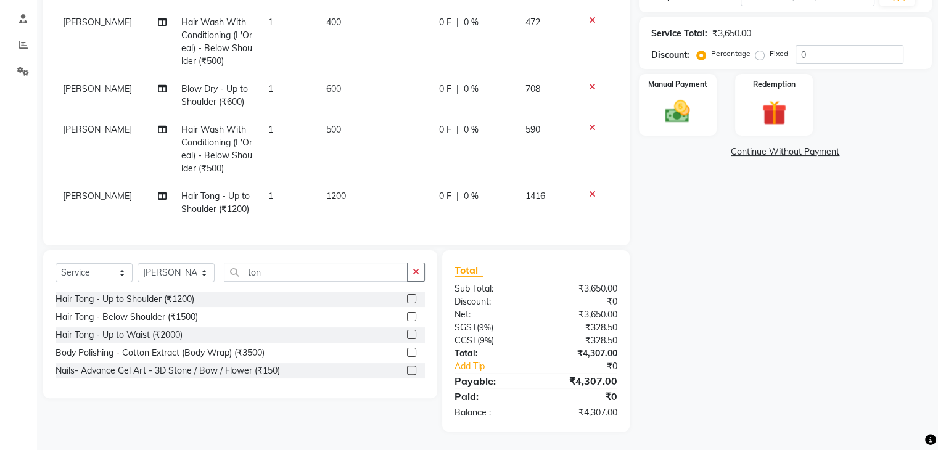
click at [350, 188] on td "1200" at bounding box center [375, 203] width 113 height 41
select select "66080"
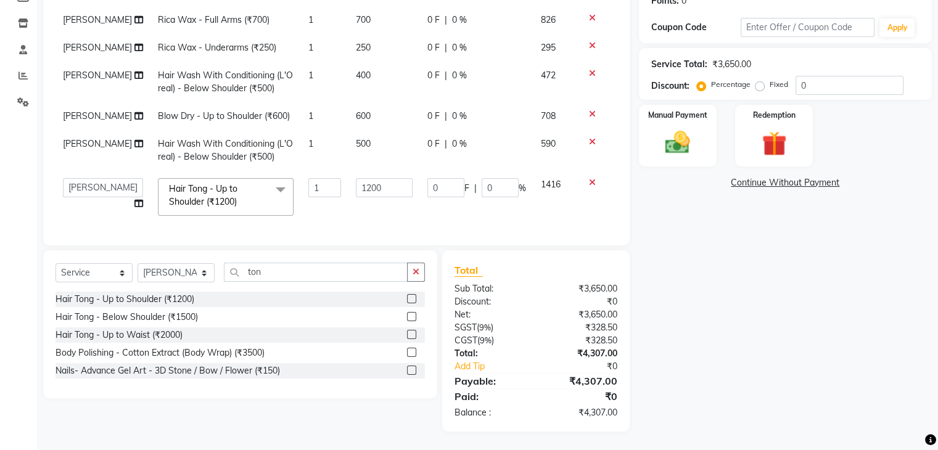
scroll to position [0, 0]
click at [370, 185] on input "1200" at bounding box center [384, 187] width 57 height 19
click at [372, 186] on input "1200" at bounding box center [384, 187] width 57 height 19
type input "1"
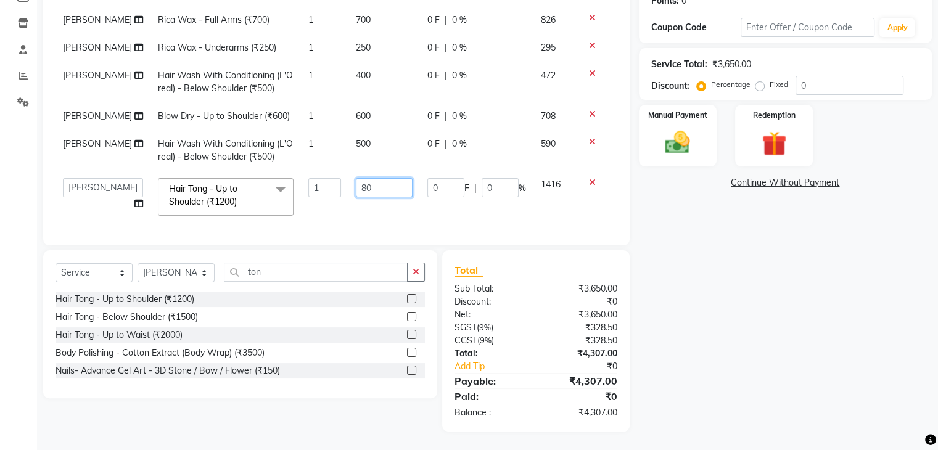
type input "800"
click at [679, 287] on div "Name: [PERSON_NAME] Membership: No Active Membership Total Visits: 1 Card on fi…" at bounding box center [790, 163] width 302 height 537
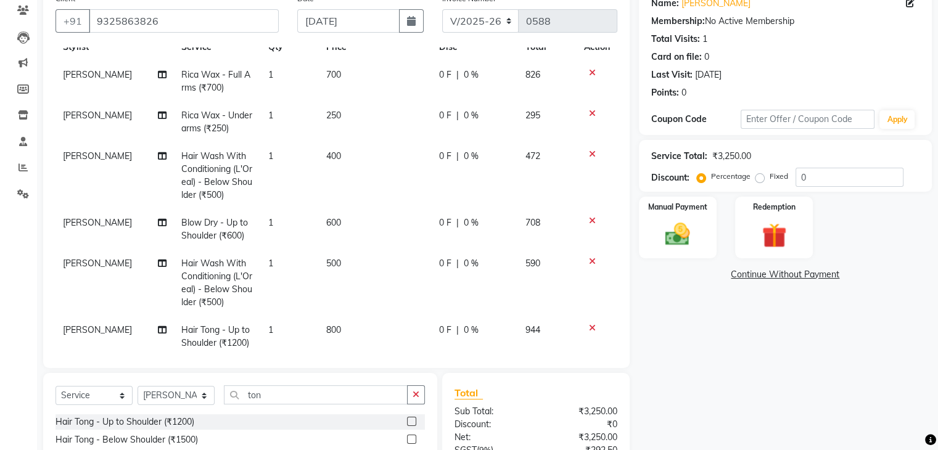
scroll to position [57, 0]
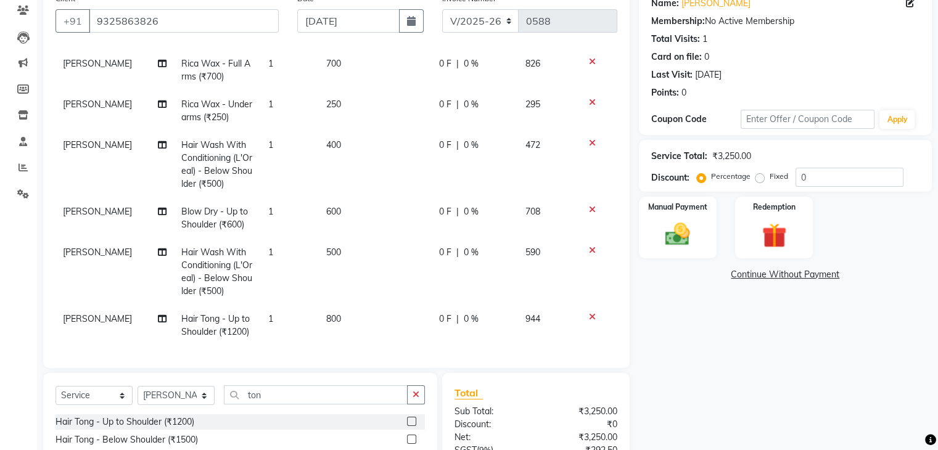
click at [346, 307] on td "800" at bounding box center [375, 325] width 113 height 41
select select "66080"
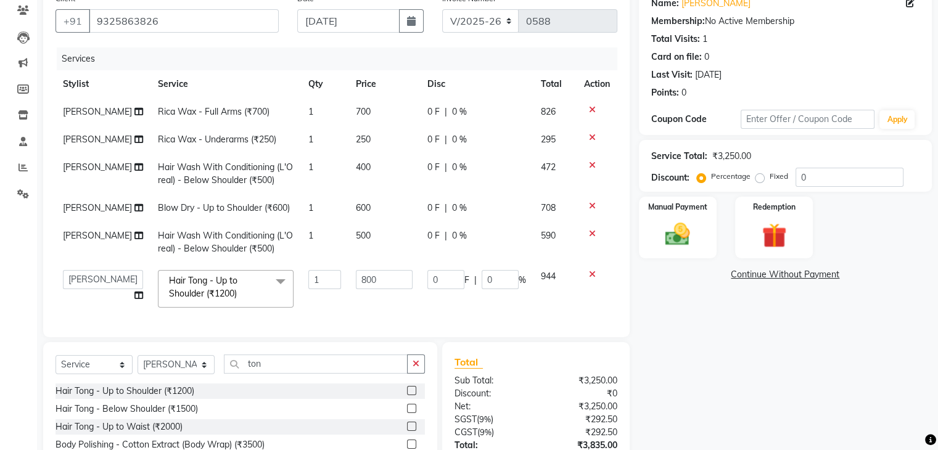
scroll to position [0, 0]
click at [380, 289] on input "800" at bounding box center [384, 279] width 57 height 19
type input "8"
type input "1000"
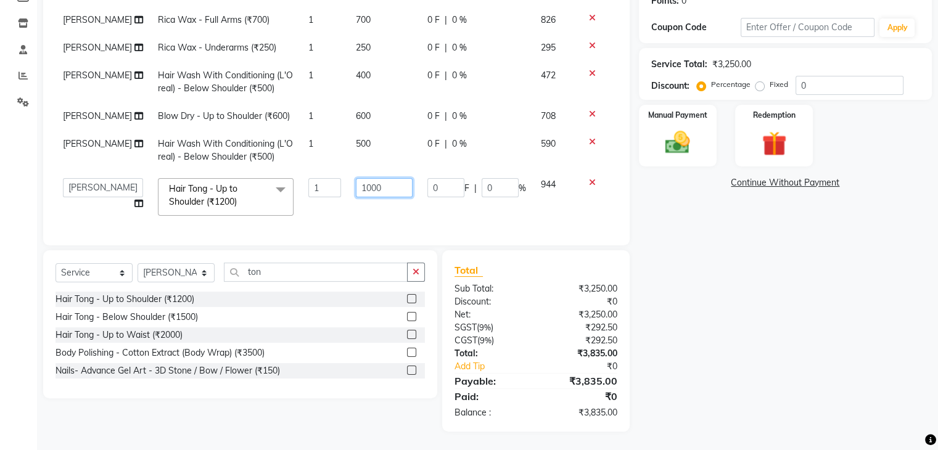
scroll to position [38, 0]
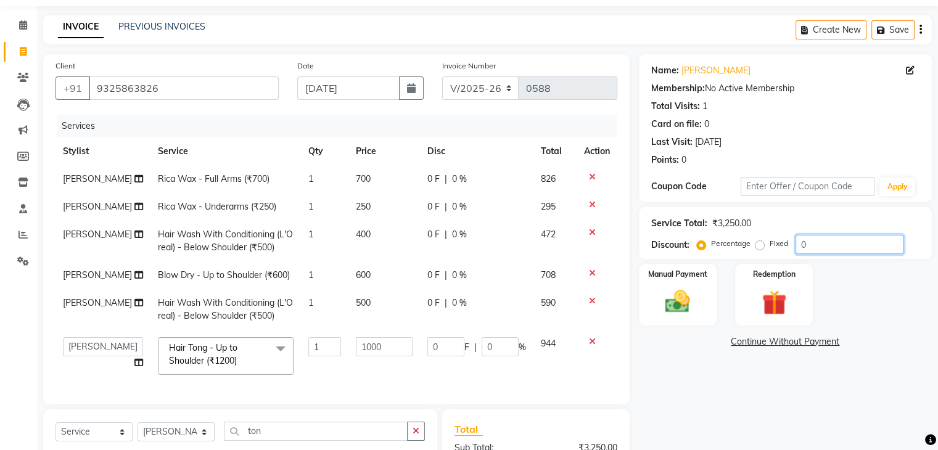
click at [822, 247] on input "0" at bounding box center [850, 244] width 108 height 19
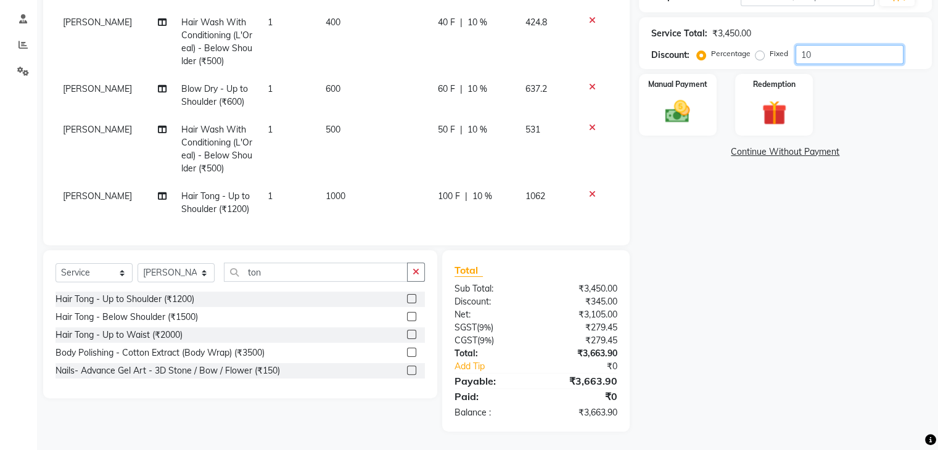
scroll to position [44, 0]
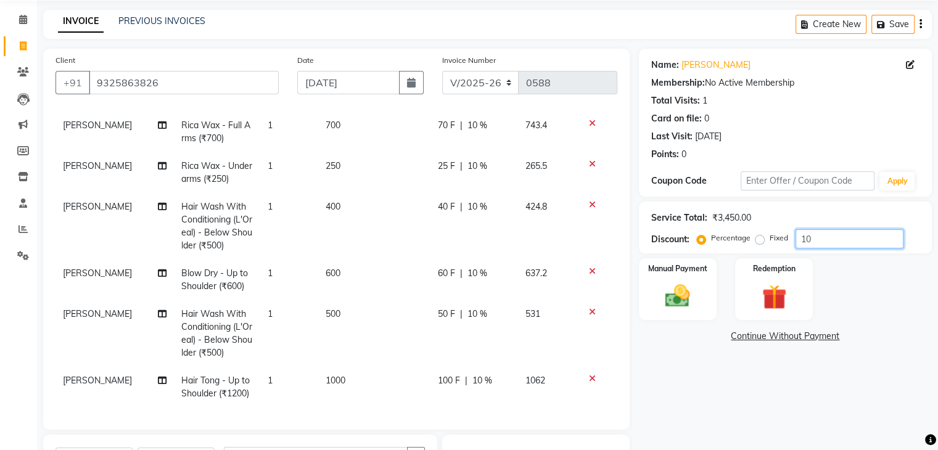
type input "10"
click at [462, 80] on select "C/2025-26 V/2025 V/2025-26" at bounding box center [480, 82] width 77 height 23
select select "7590"
click at [442, 71] on select "C/2025-26 V/2025 V/2025-26" at bounding box center [480, 82] width 77 height 23
type input "1276"
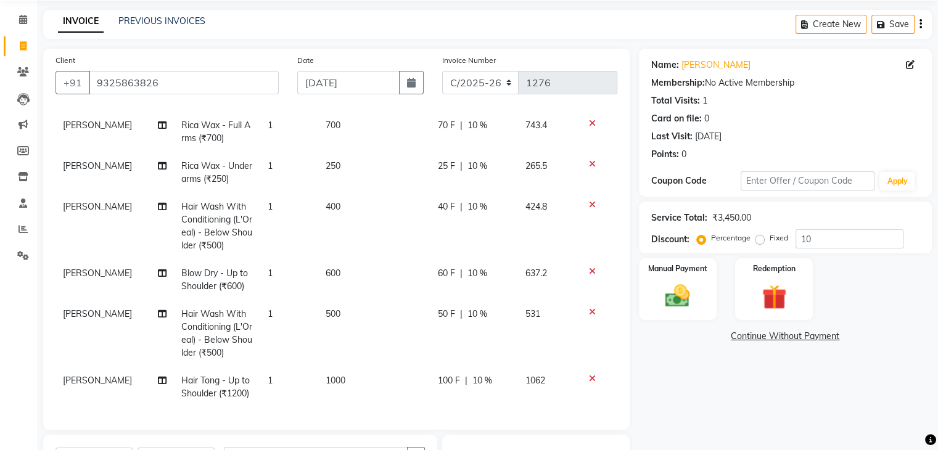
click at [920, 25] on icon "button" at bounding box center [921, 24] width 2 height 1
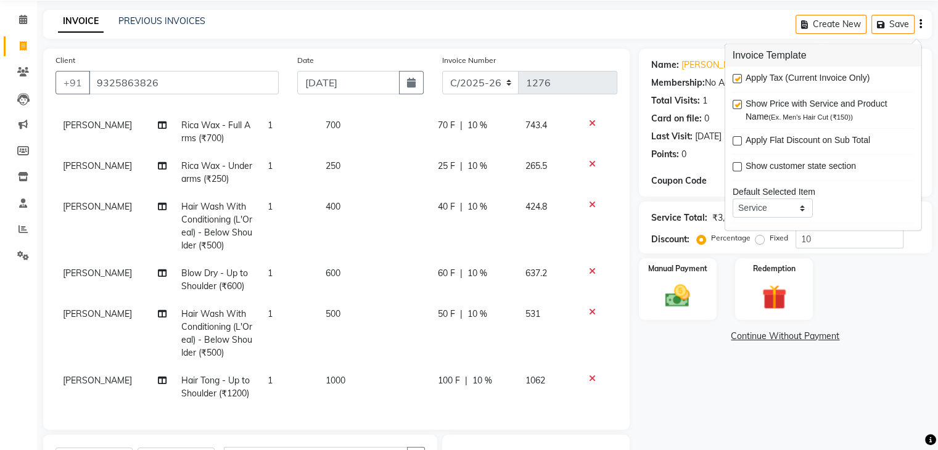
click at [736, 77] on label at bounding box center [737, 78] width 9 height 9
click at [736, 77] on input "checkbox" at bounding box center [737, 79] width 8 height 8
checkbox input "false"
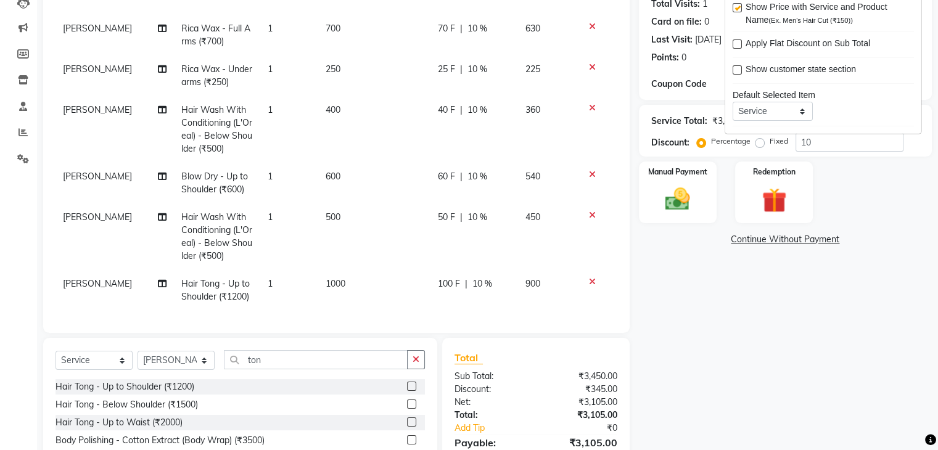
scroll to position [79, 0]
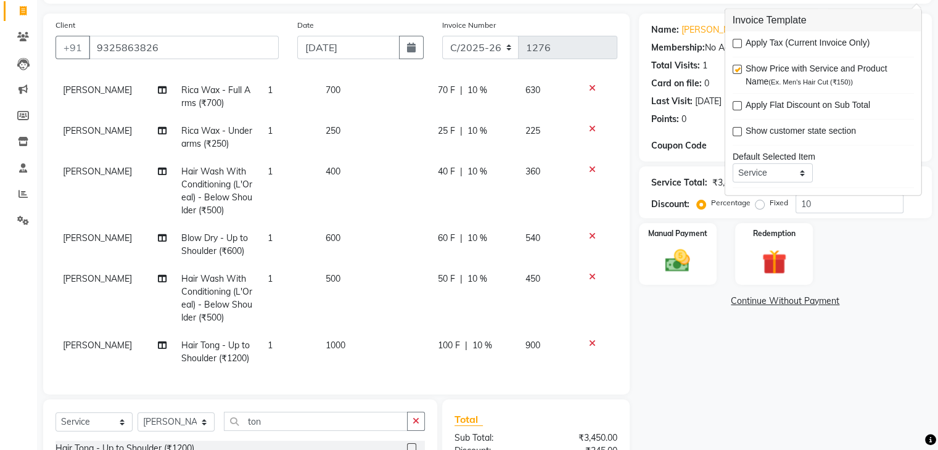
click at [341, 267] on td "500" at bounding box center [374, 298] width 112 height 67
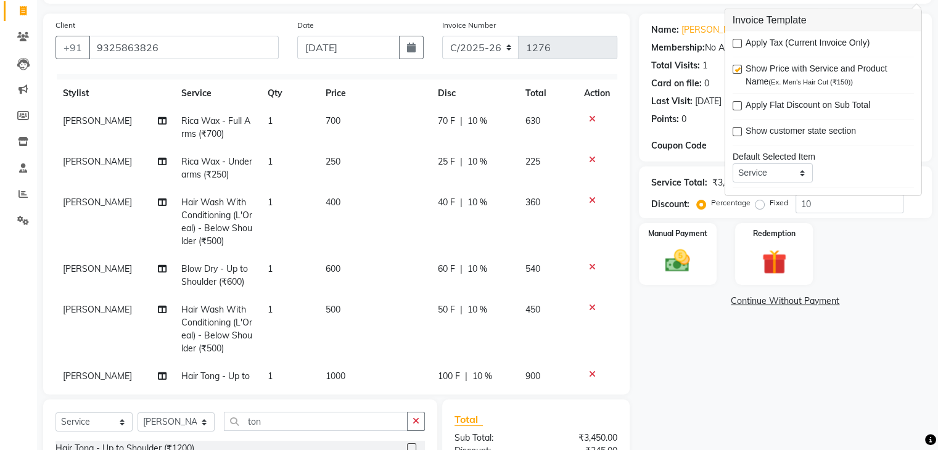
select select "66080"
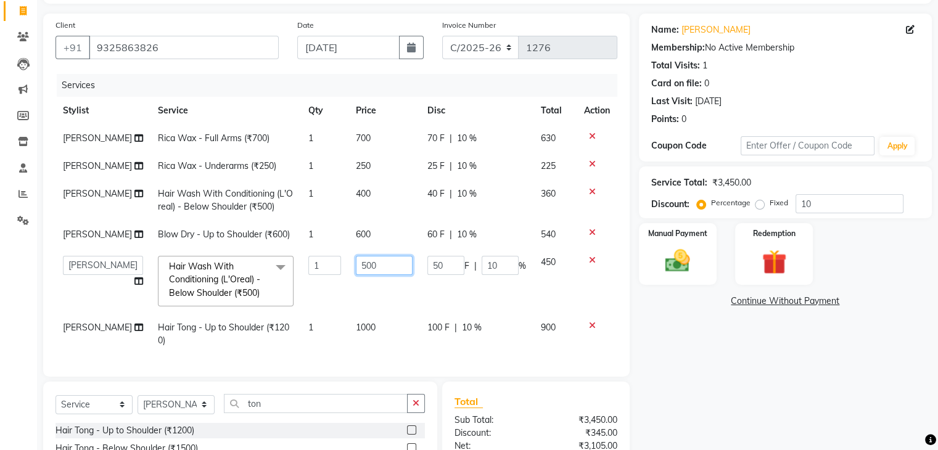
click at [372, 268] on input "500" at bounding box center [384, 265] width 57 height 19
type input "5"
type input "400"
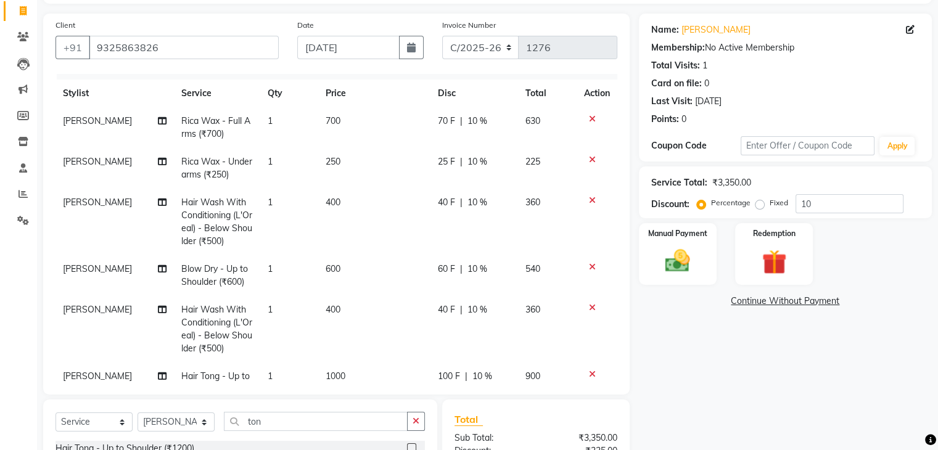
click at [679, 376] on div "Name: [PERSON_NAME] Membership: No Active Membership Total Visits: 1 Card on fi…" at bounding box center [790, 285] width 302 height 542
click at [341, 204] on td "400" at bounding box center [374, 222] width 112 height 67
select select "73211"
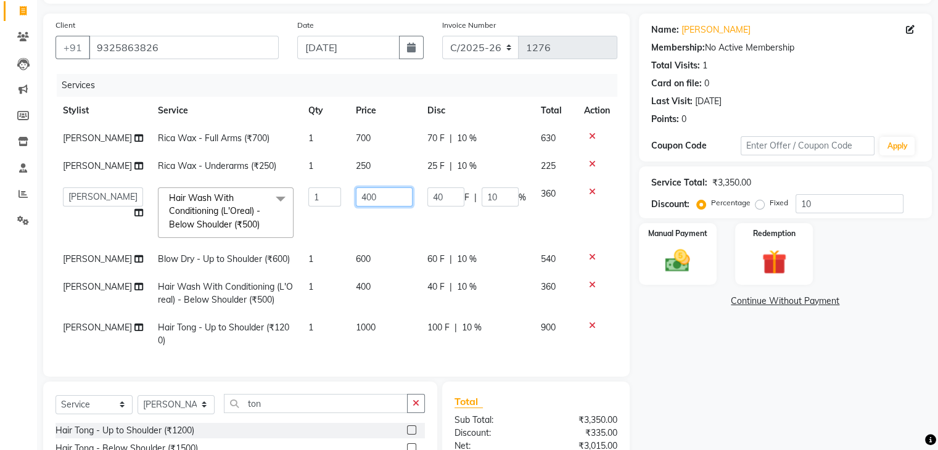
click at [375, 199] on input "400" at bounding box center [384, 197] width 57 height 19
type input "4"
type input "500"
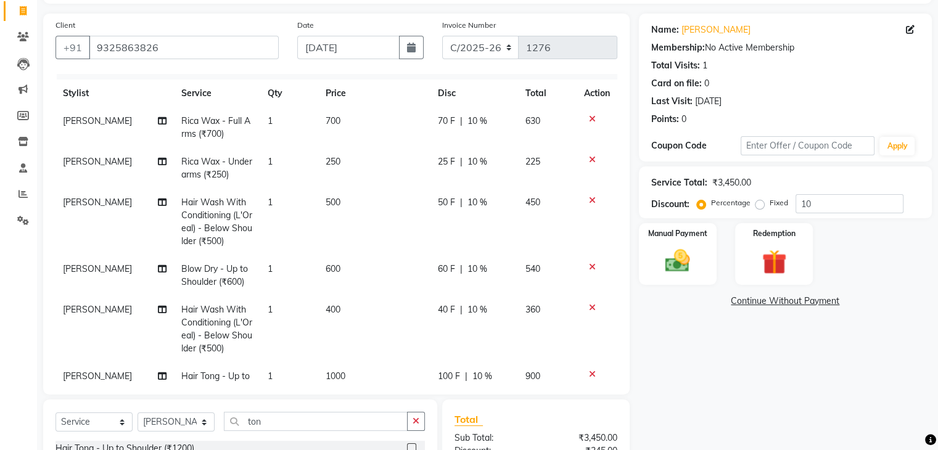
click at [741, 423] on div "Name: [PERSON_NAME] Membership: No Active Membership Total Visits: 1 Card on fi…" at bounding box center [790, 285] width 302 height 542
drag, startPoint x: 338, startPoint y: 190, endPoint x: 341, endPoint y: 198, distance: 8.6
click at [338, 191] on td "500" at bounding box center [374, 222] width 112 height 67
select select "73211"
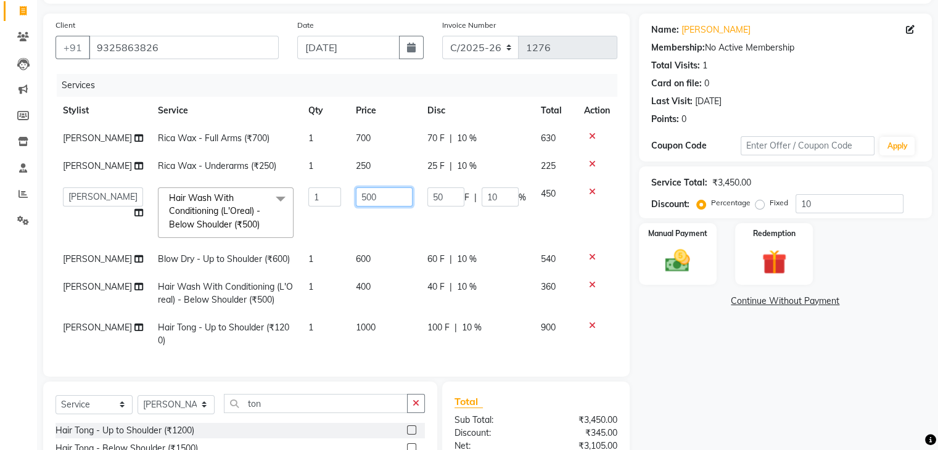
click at [368, 204] on input "500" at bounding box center [384, 197] width 57 height 19
type input "5"
type input "300"
click at [703, 392] on div "Name: [PERSON_NAME] Membership: No Active Membership Total Visits: 1 Card on fi…" at bounding box center [790, 276] width 302 height 524
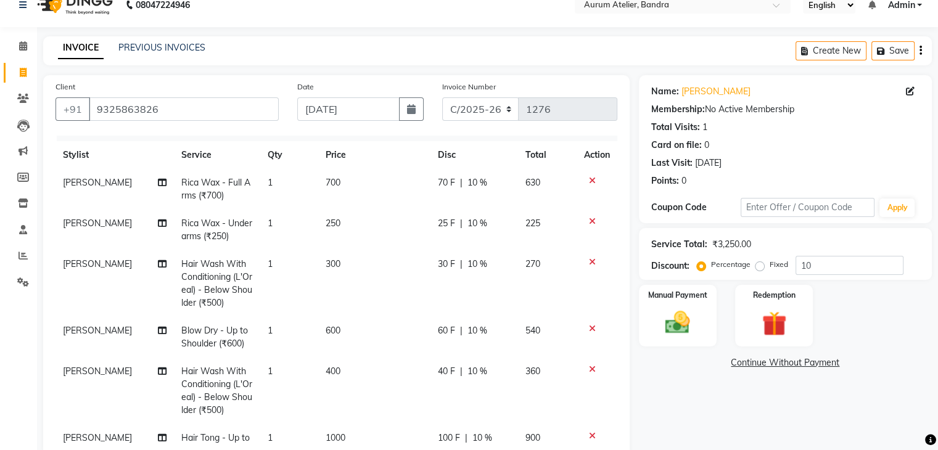
click at [343, 257] on td "300" at bounding box center [374, 284] width 112 height 67
select select "73211"
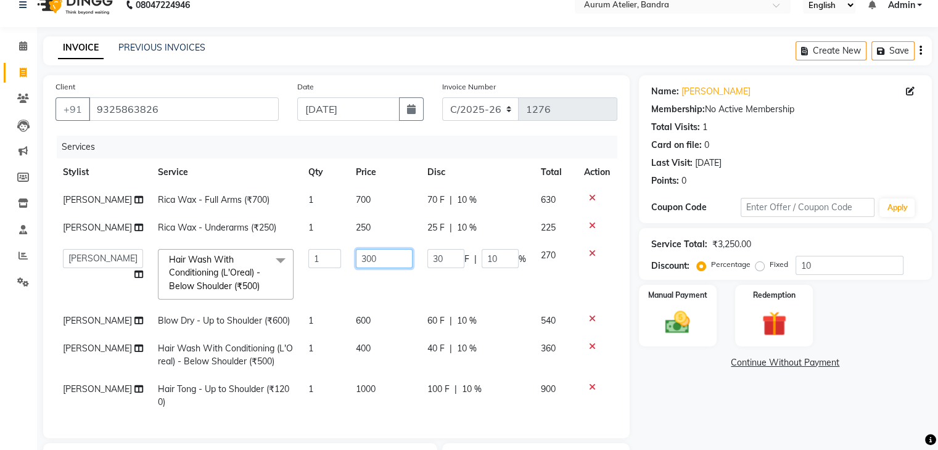
click at [376, 268] on input "300" at bounding box center [384, 258] width 57 height 19
type input "3"
type input "400"
click at [667, 400] on div "Name: [PERSON_NAME] Membership: No Active Membership Total Visits: 1 Card on fi…" at bounding box center [790, 337] width 302 height 524
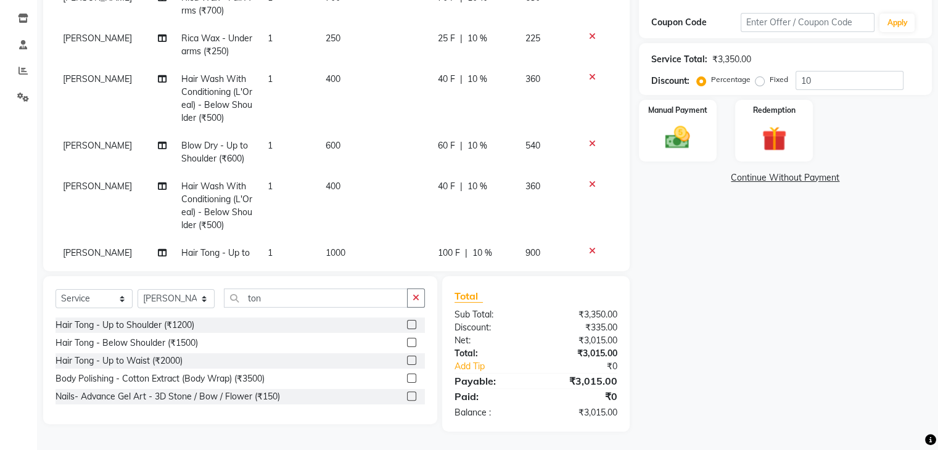
scroll to position [141, 0]
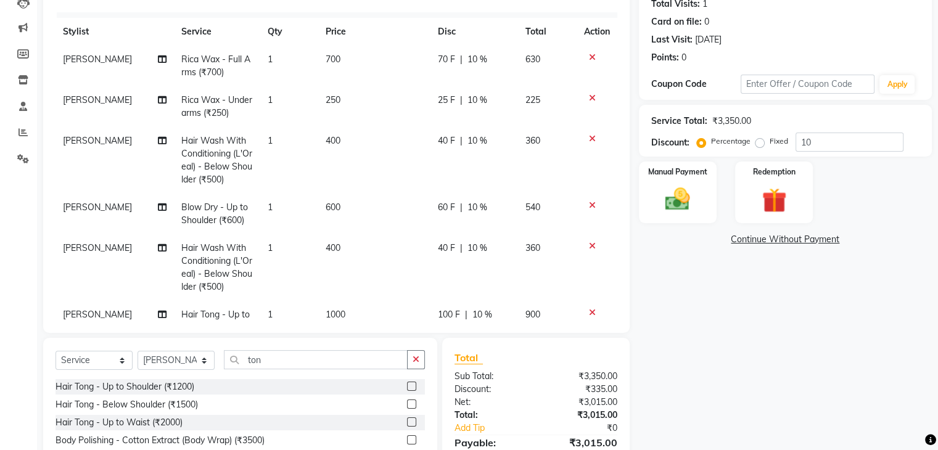
click at [341, 134] on td "400" at bounding box center [374, 160] width 112 height 67
select select "73211"
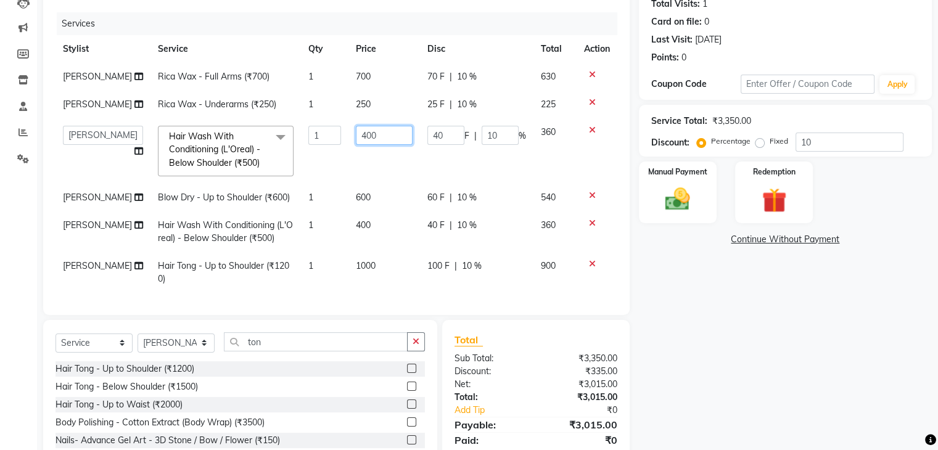
click at [370, 144] on input "400" at bounding box center [384, 135] width 57 height 19
type input "4"
type input "385"
click at [723, 292] on div "Name: [PERSON_NAME] Membership: No Active Membership Total Visits: 1 Card on fi…" at bounding box center [790, 214] width 302 height 524
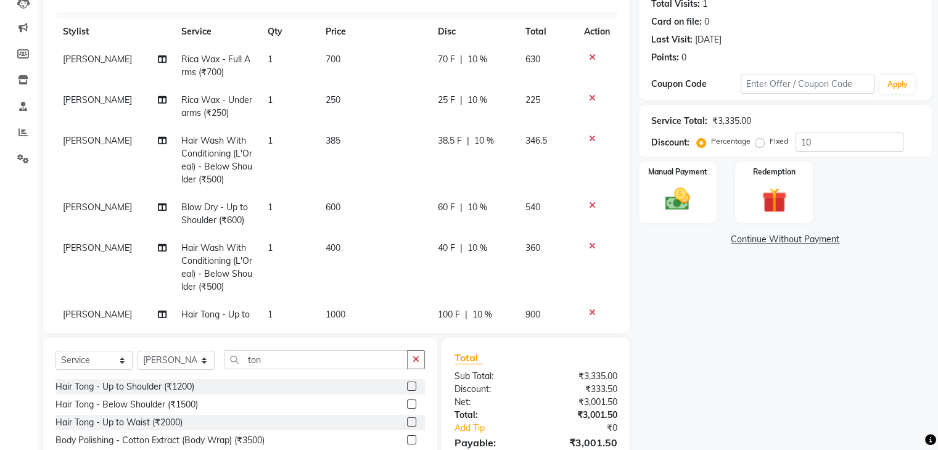
click at [349, 139] on td "385" at bounding box center [374, 160] width 112 height 67
select select "73211"
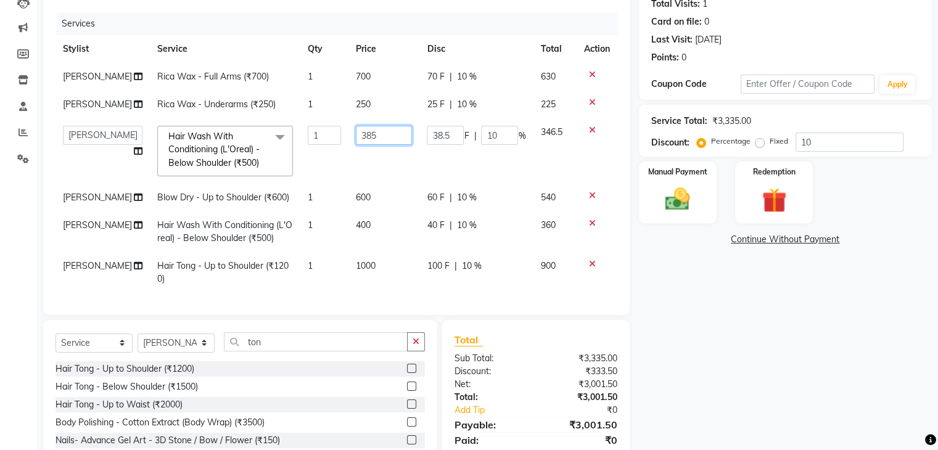
click at [373, 145] on input "385" at bounding box center [384, 135] width 57 height 19
type input "384"
click at [686, 324] on div "Name: [PERSON_NAME] Membership: No Active Membership Total Visits: 1 Card on fi…" at bounding box center [790, 214] width 302 height 524
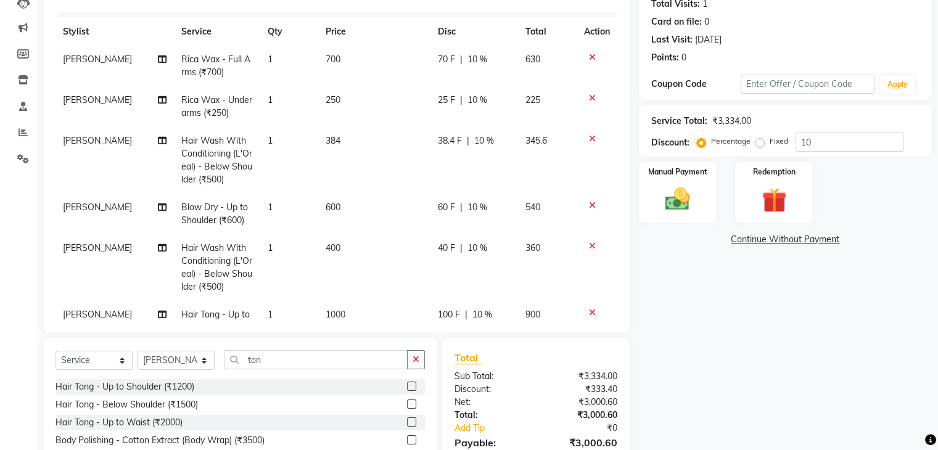
scroll to position [202, 0]
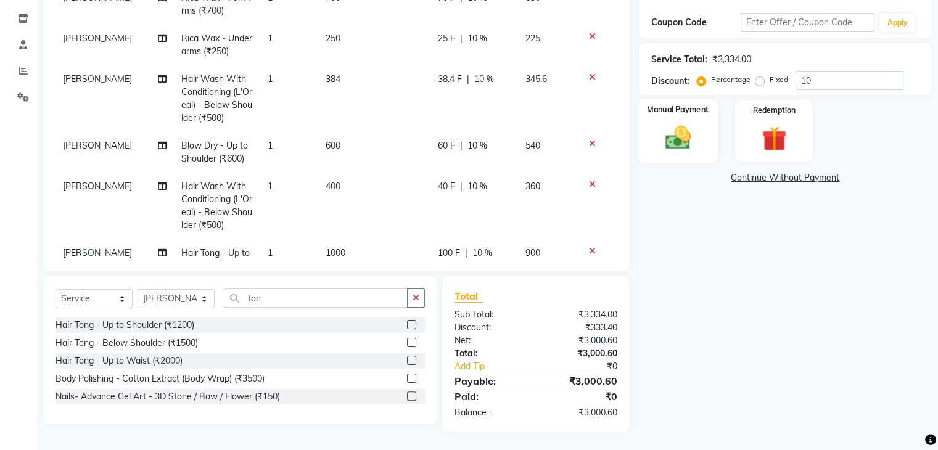
click at [673, 141] on img at bounding box center [677, 138] width 41 height 30
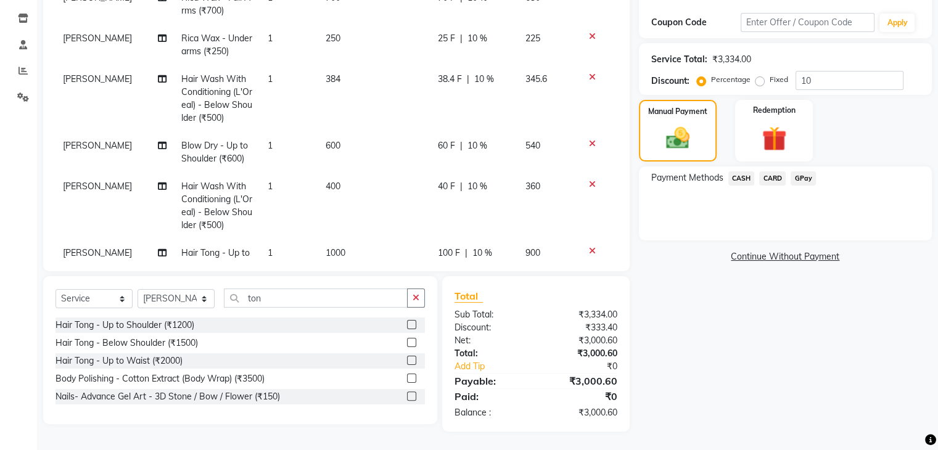
click at [742, 180] on span "CASH" at bounding box center [742, 179] width 27 height 14
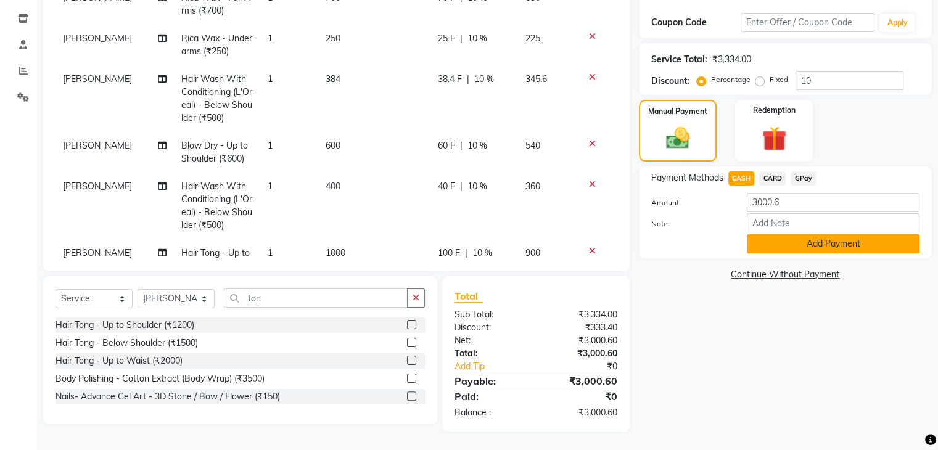
click at [805, 244] on button "Add Payment" at bounding box center [833, 243] width 173 height 19
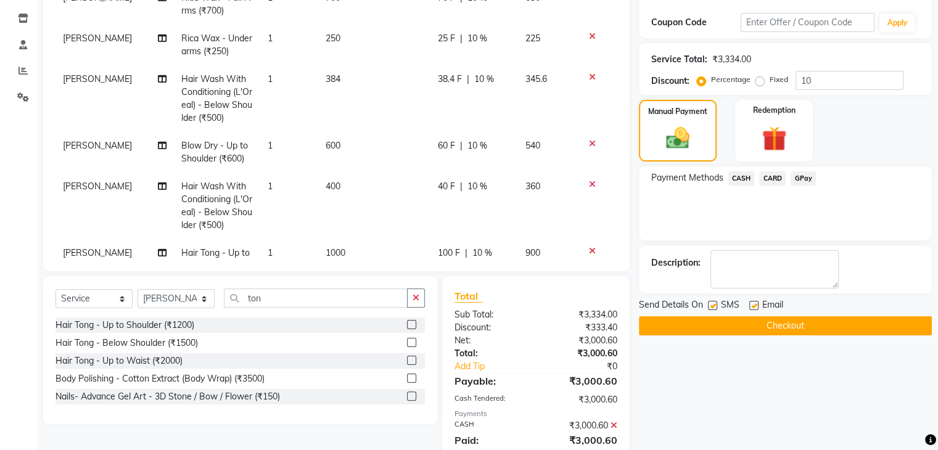
scroll to position [247, 0]
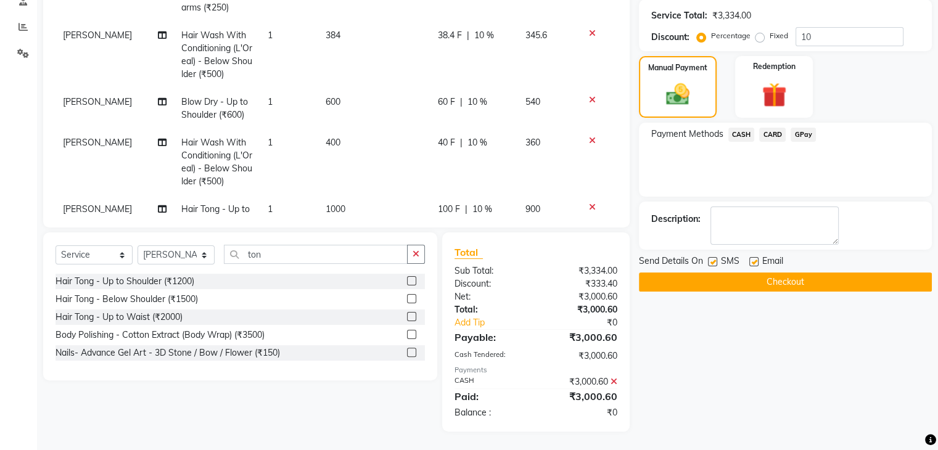
click at [745, 275] on button "Checkout" at bounding box center [785, 282] width 293 height 19
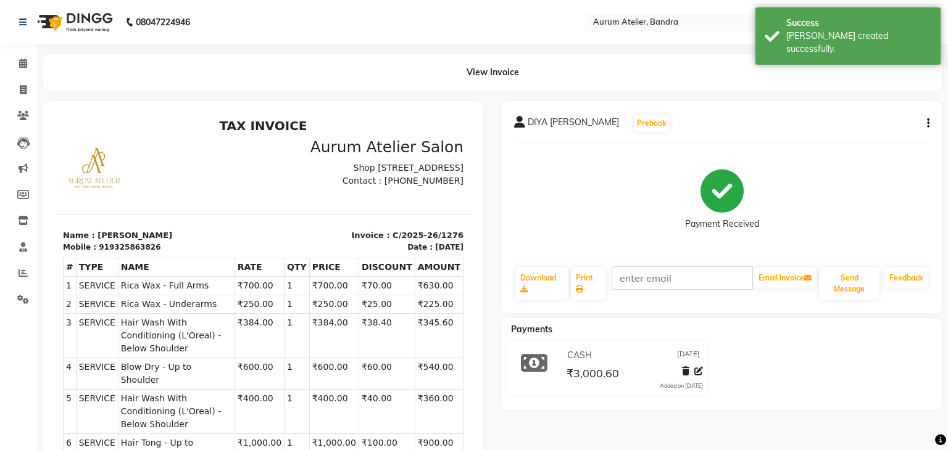
select select "7410"
select select "service"
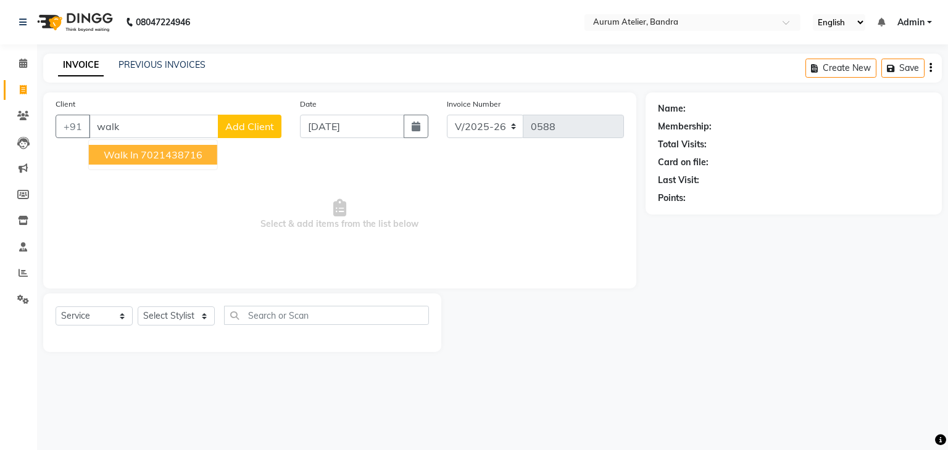
click at [123, 149] on span "walk in" at bounding box center [121, 155] width 35 height 12
type input "7021438716"
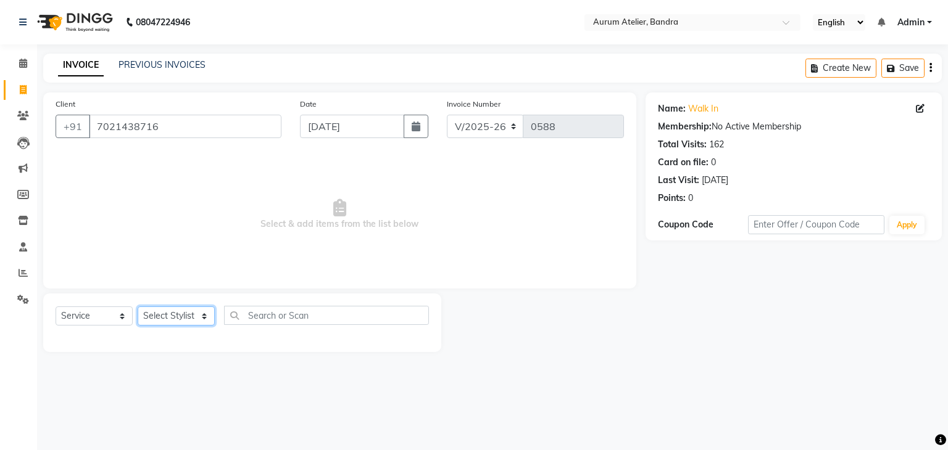
click at [183, 321] on select "Select Stylist [PERSON_NAME] chariya [PERSON_NAME] [PERSON_NAME] [PERSON_NAME] …" at bounding box center [176, 316] width 77 height 19
select select "66084"
click at [138, 307] on select "Select Stylist [PERSON_NAME] chariya [PERSON_NAME] [PERSON_NAME] [PERSON_NAME] …" at bounding box center [176, 316] width 77 height 19
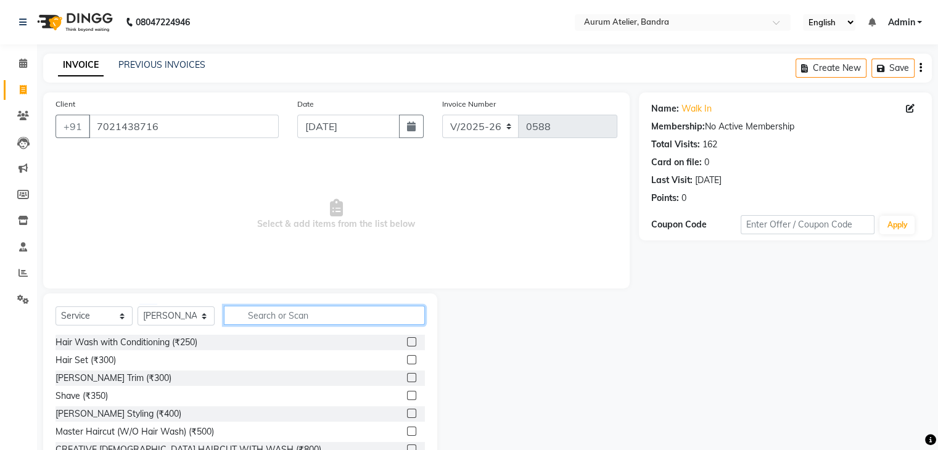
click at [280, 319] on input "text" at bounding box center [324, 315] width 201 height 19
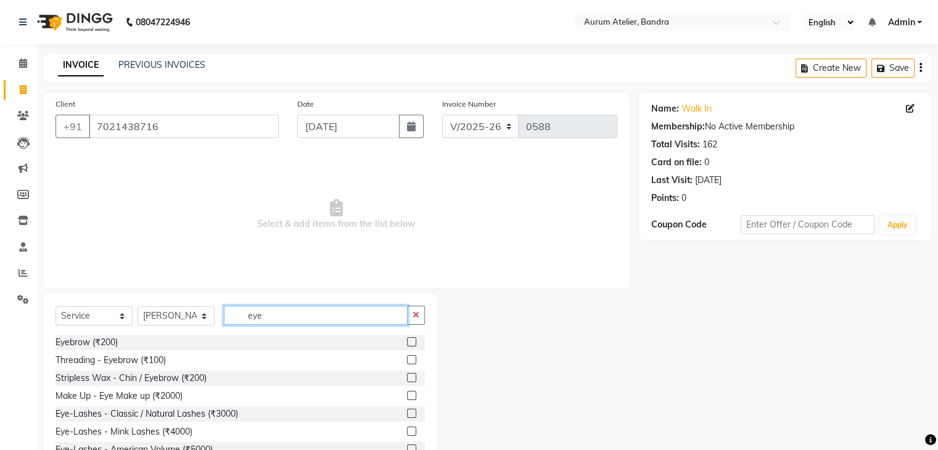
type input "eye"
click at [407, 344] on label at bounding box center [411, 342] width 9 height 9
click at [407, 344] on input "checkbox" at bounding box center [411, 343] width 8 height 8
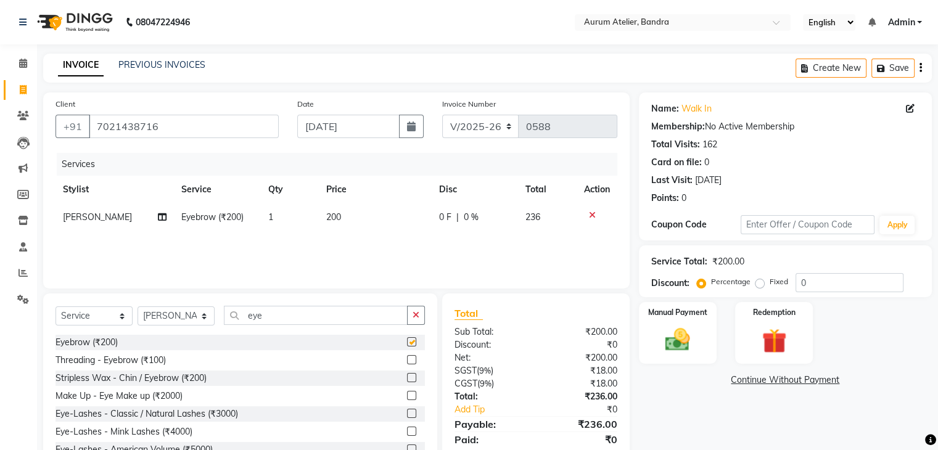
checkbox input "false"
click at [594, 215] on icon at bounding box center [592, 215] width 7 height 9
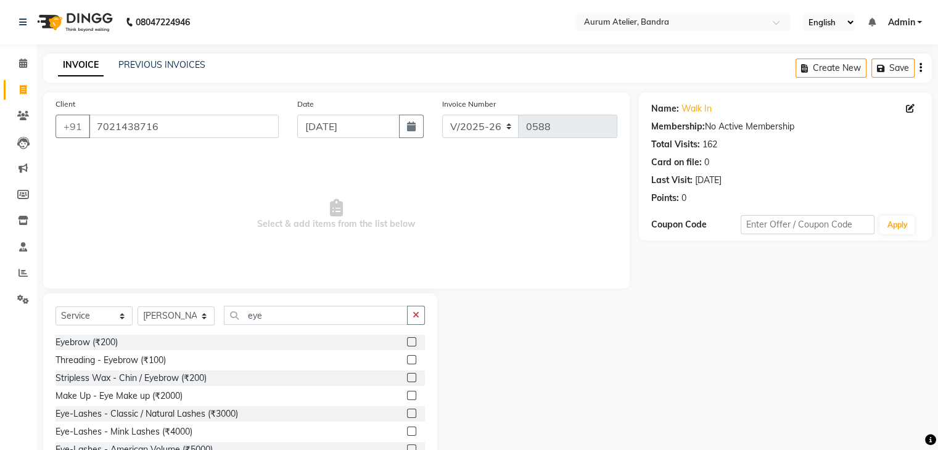
click at [407, 360] on label at bounding box center [411, 359] width 9 height 9
click at [407, 360] on input "checkbox" at bounding box center [411, 361] width 8 height 8
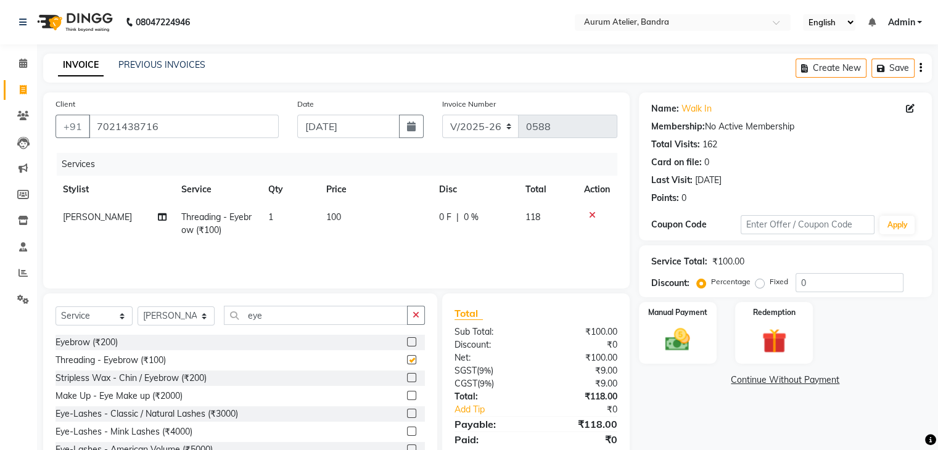
checkbox input "false"
click at [354, 217] on td "100" at bounding box center [375, 224] width 113 height 41
select select "66084"
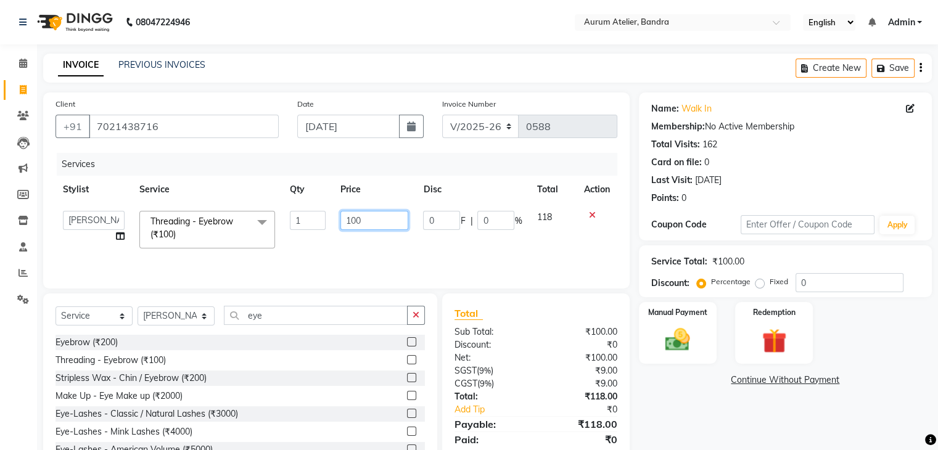
click at [376, 220] on input "100" at bounding box center [375, 220] width 68 height 19
type input "1"
type input "175"
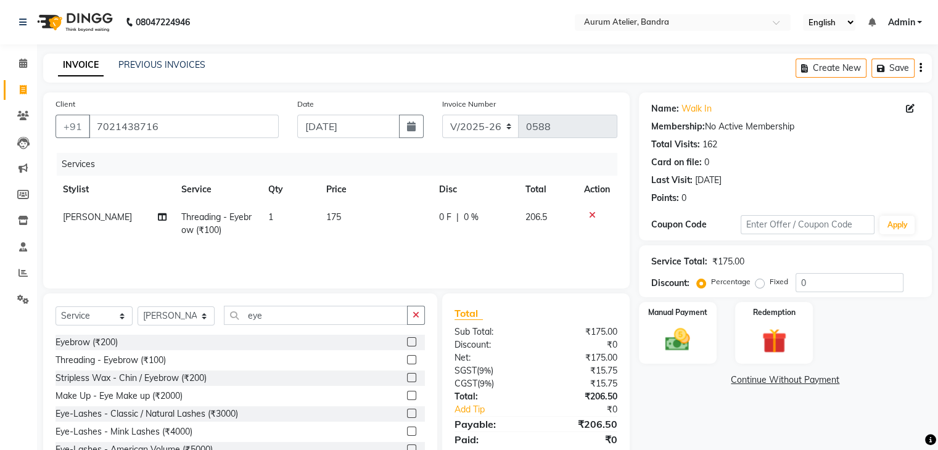
click at [378, 251] on div "Services Stylist Service Qty Price Disc Total Action [PERSON_NAME] chariya Thre…" at bounding box center [337, 214] width 562 height 123
click at [464, 123] on select "C/2025-26 V/2025 V/2025-26" at bounding box center [480, 126] width 77 height 23
select select "7590"
click at [442, 115] on select "C/2025-26 V/2025 V/2025-26" at bounding box center [480, 126] width 77 height 23
type input "1277"
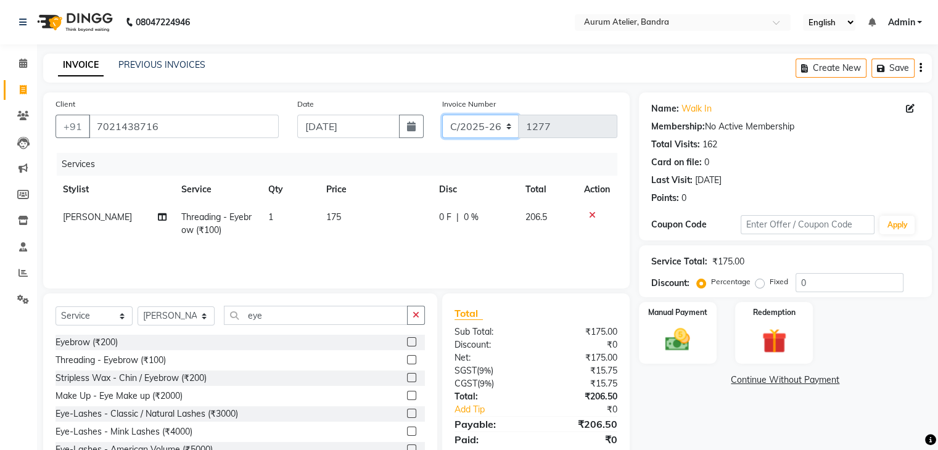
scroll to position [44, 0]
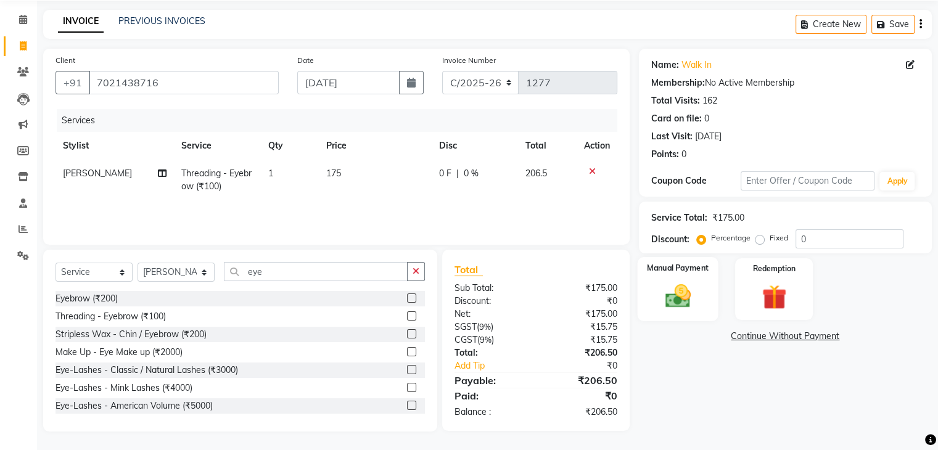
click at [682, 297] on img at bounding box center [677, 297] width 41 height 30
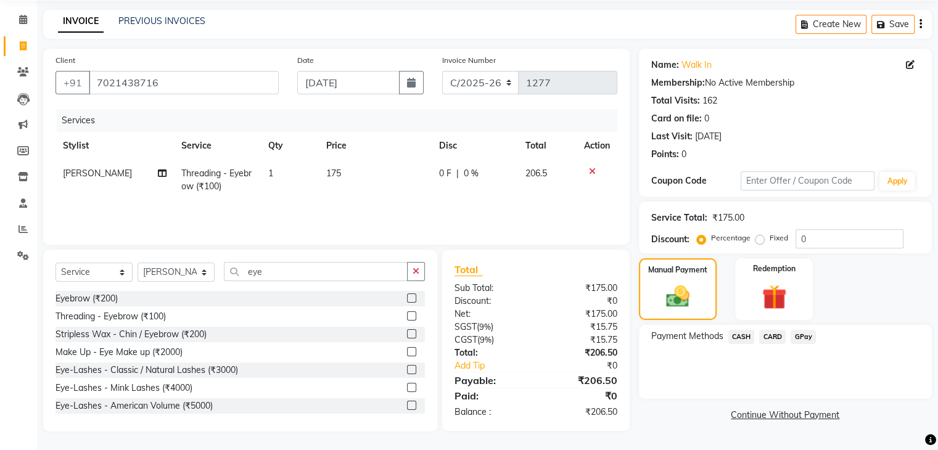
click at [738, 334] on span "CASH" at bounding box center [742, 337] width 27 height 14
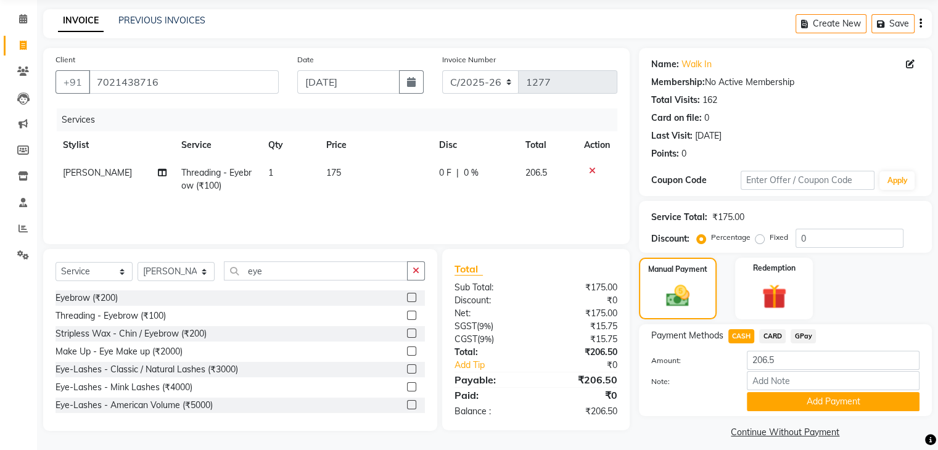
scroll to position [55, 0]
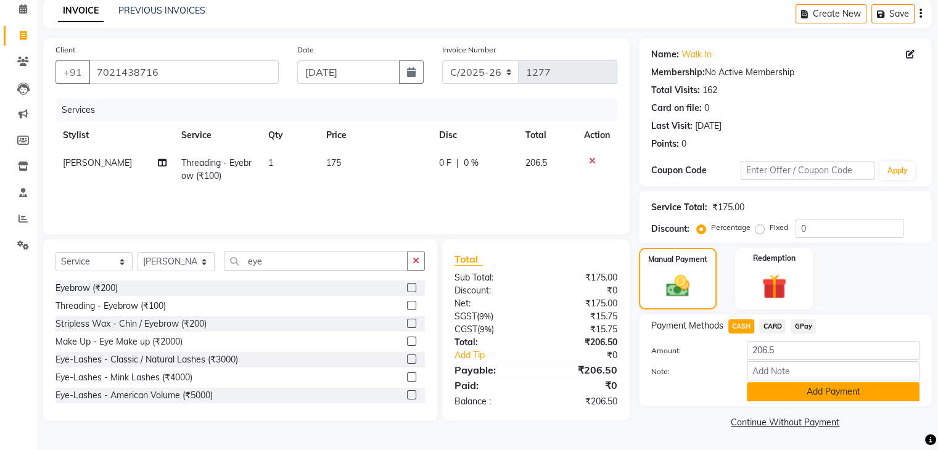
click at [774, 388] on button "Add Payment" at bounding box center [833, 392] width 173 height 19
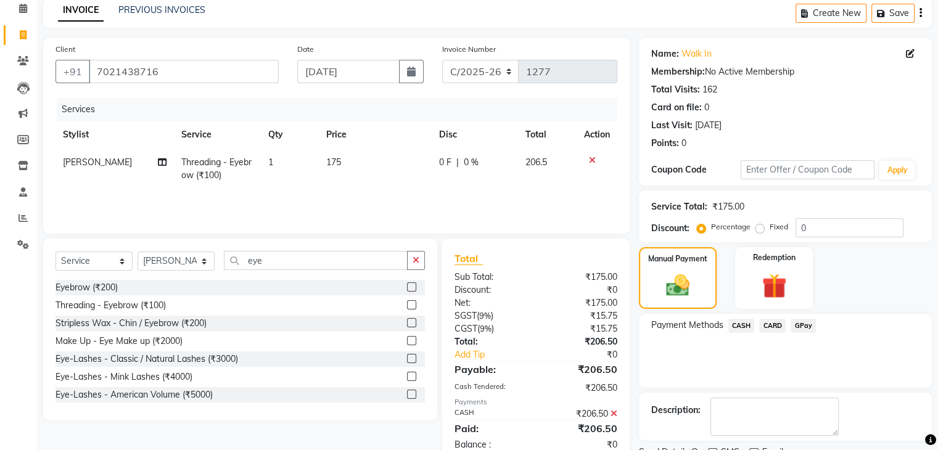
scroll to position [106, 0]
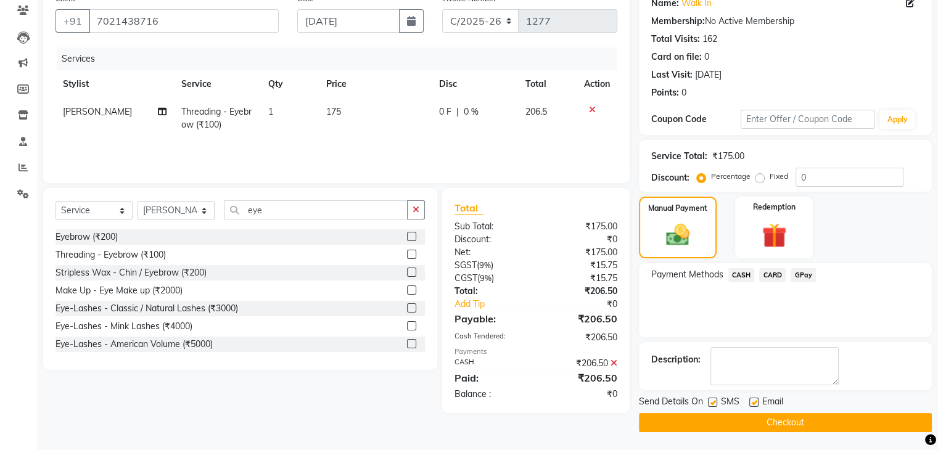
click at [756, 422] on button "Checkout" at bounding box center [785, 422] width 293 height 19
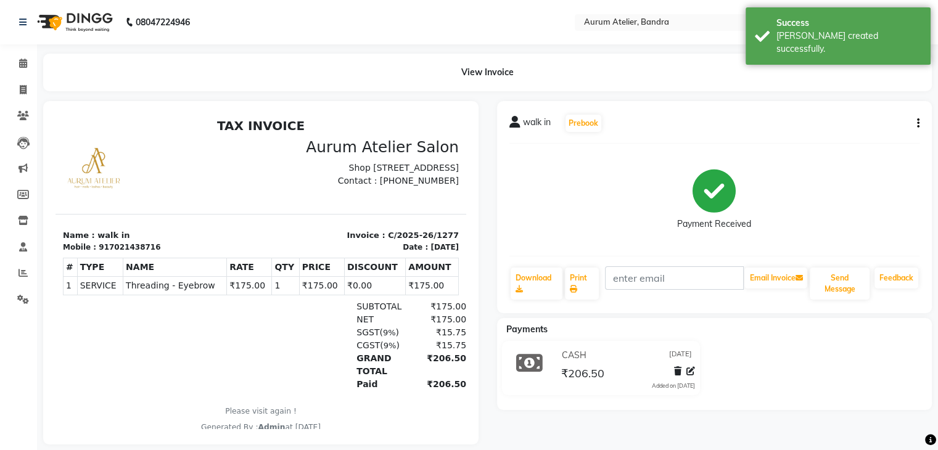
select select "7410"
select select "service"
